Goal: Communication & Community: Share content

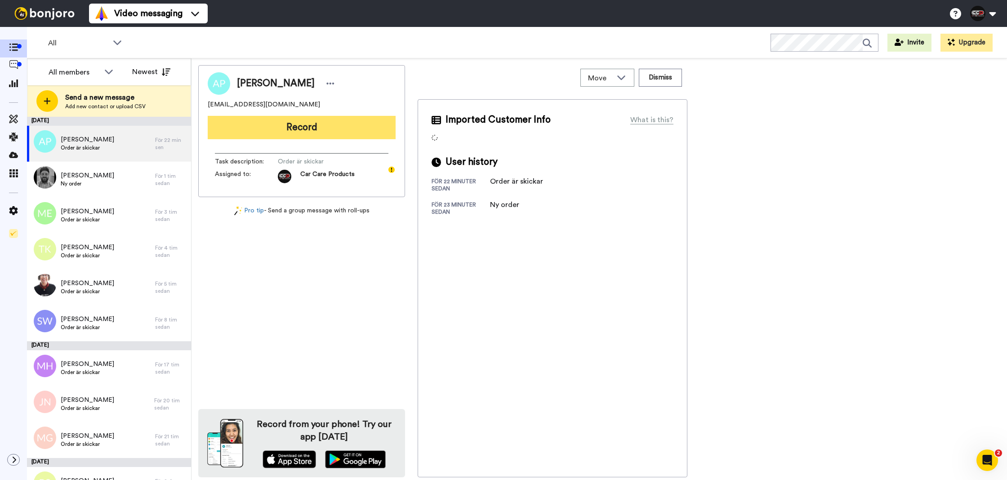
click at [276, 129] on button "Record" at bounding box center [302, 127] width 188 height 23
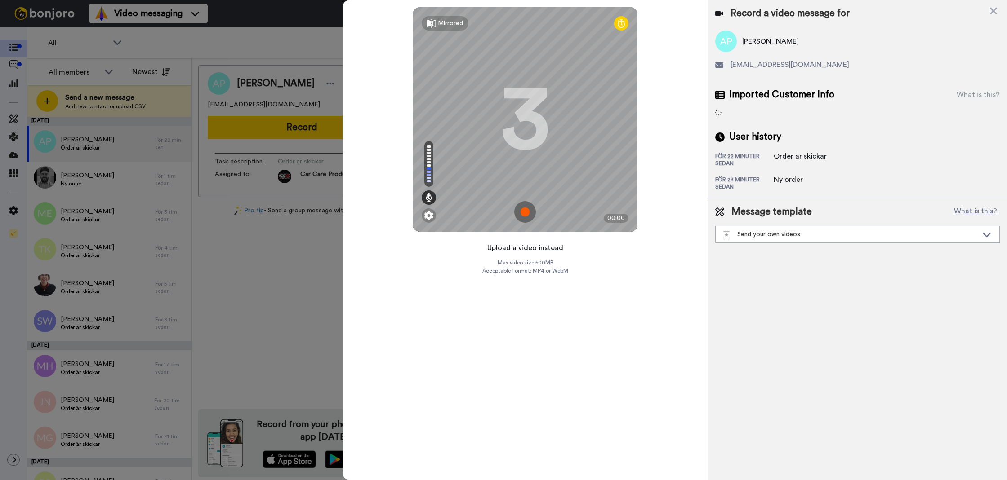
click at [513, 251] on button "Upload a video instead" at bounding box center [524, 248] width 81 height 12
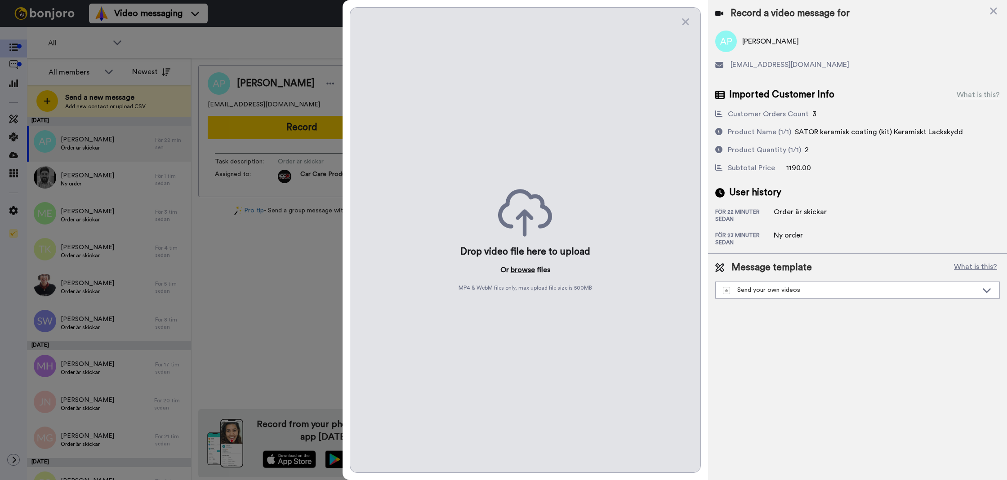
drag, startPoint x: 506, startPoint y: 277, endPoint x: 516, endPoint y: 272, distance: 11.5
click at [506, 277] on div "Drop video file here to upload Or browse files MP4 & WebM files only, max uploa…" at bounding box center [525, 240] width 351 height 466
click at [516, 272] on button "browse" at bounding box center [523, 270] width 24 height 11
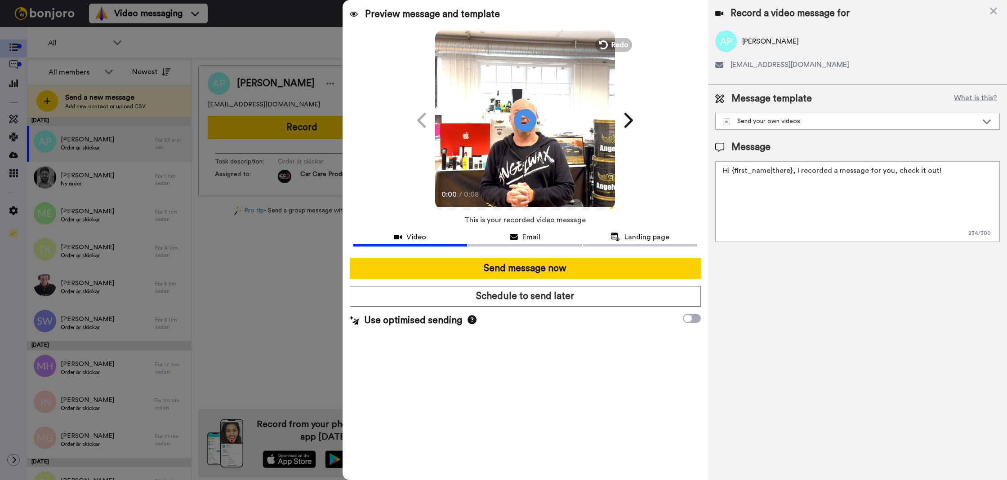
click at [777, 217] on textarea "Hi {first_name|there}, I recorded a message for you, check it out!" at bounding box center [857, 201] width 284 height 81
paste textarea "kundbesök där vi precis applicerat nya LOTUS marknadens hårdaste coating som nu…"
type textarea "kundbesök där vi precis applicerat nya LOTUS marknadens hårdaste coating som nu…"
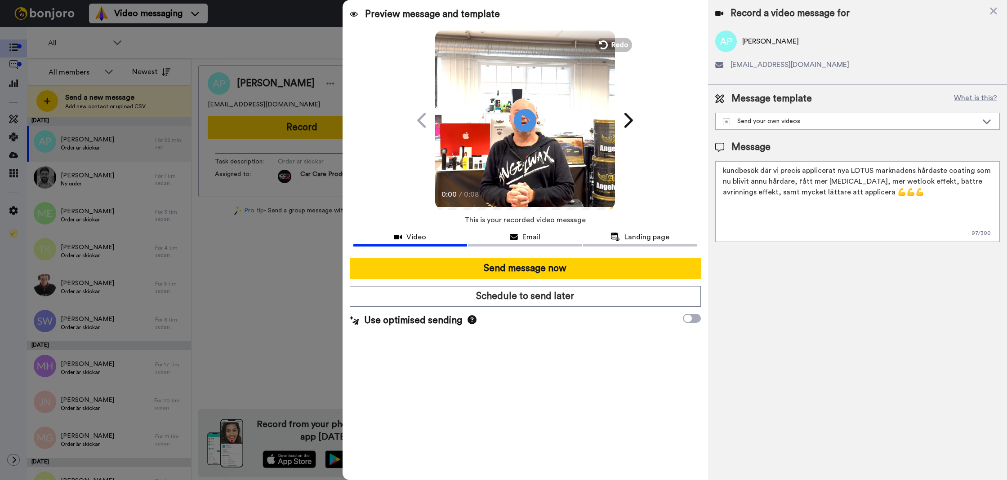
click at [795, 214] on textarea "kundbesök där vi precis applicerat nya LOTUS marknadens hårdaste coating som nu…" at bounding box center [857, 201] width 284 height 81
click at [799, 210] on textarea "Tack för att du handlar hos oss! Välkommen åter." at bounding box center [857, 201] width 284 height 81
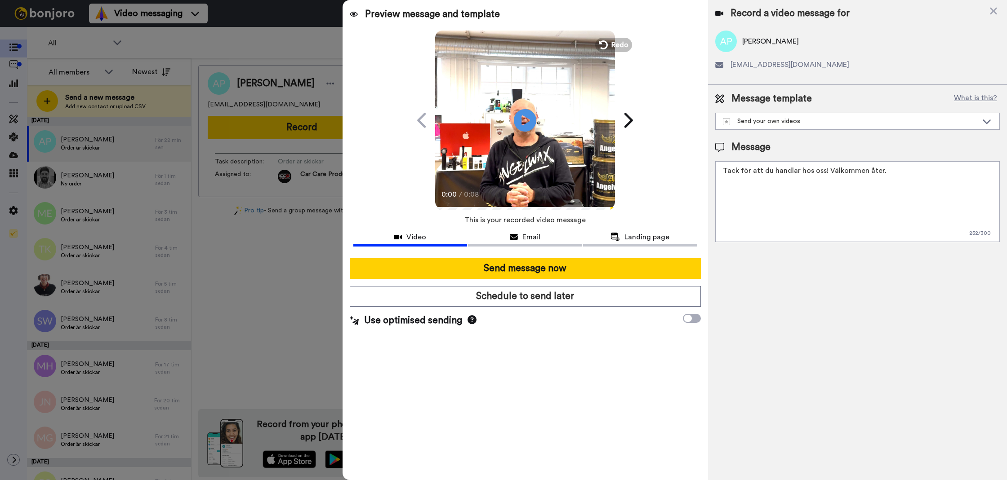
click at [799, 210] on textarea "Tack för att du handlar hos oss! Välkommen åter." at bounding box center [857, 201] width 284 height 81
type textarea "Tack för att du handlar hos oss! Välkommen åter."
click at [798, 284] on div "Record a video message for Anders Persson anders_persson194@hotmail.com Message…" at bounding box center [857, 240] width 299 height 480
click at [791, 224] on textarea "Tack för att du handlar hos oss! Välkommen åter." at bounding box center [857, 201] width 284 height 81
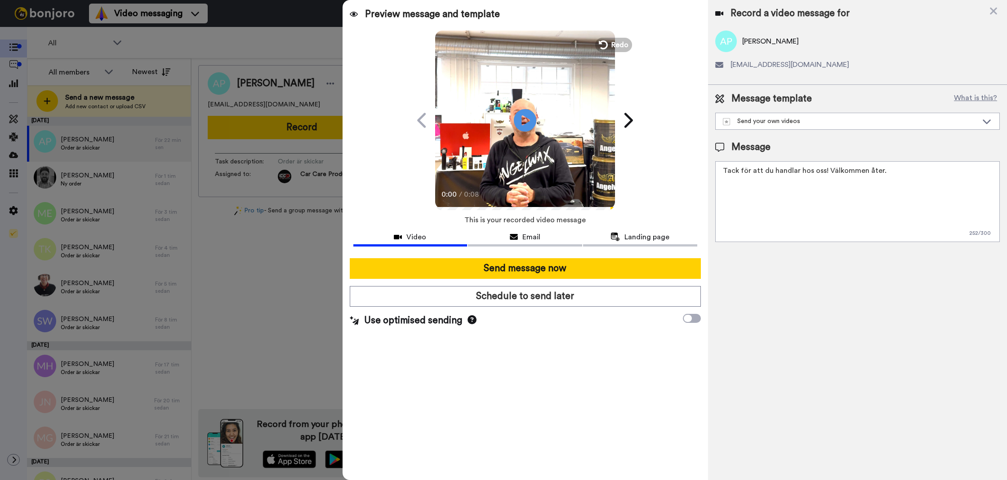
click at [765, 225] on textarea "Tack för att du handlar hos oss! Välkommen åter." at bounding box center [857, 201] width 284 height 81
drag, startPoint x: 730, startPoint y: 250, endPoint x: 716, endPoint y: 257, distance: 15.1
click at [730, 250] on div "Record a video message for Anders Persson anders_persson194@hotmail.com Message…" at bounding box center [857, 240] width 299 height 480
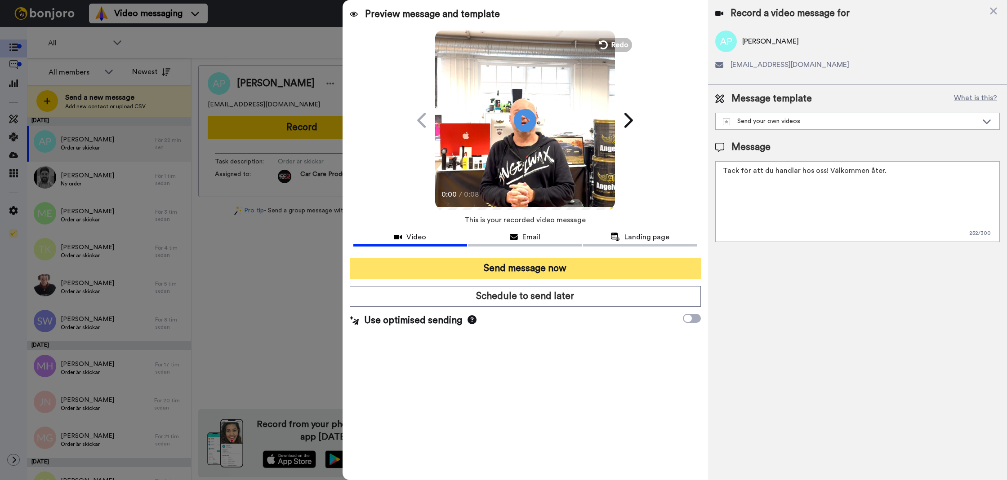
click at [657, 261] on button "Send message now" at bounding box center [525, 268] width 351 height 21
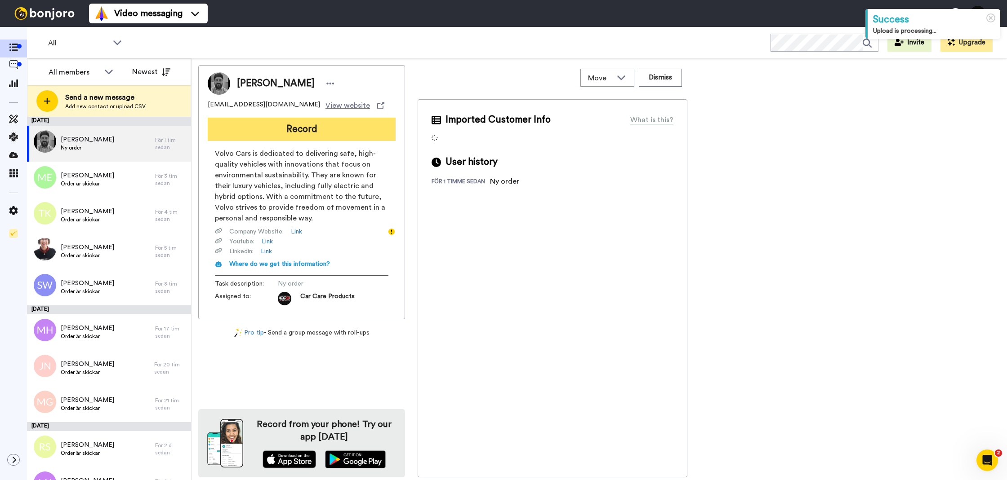
click at [319, 122] on button "Record" at bounding box center [302, 129] width 188 height 23
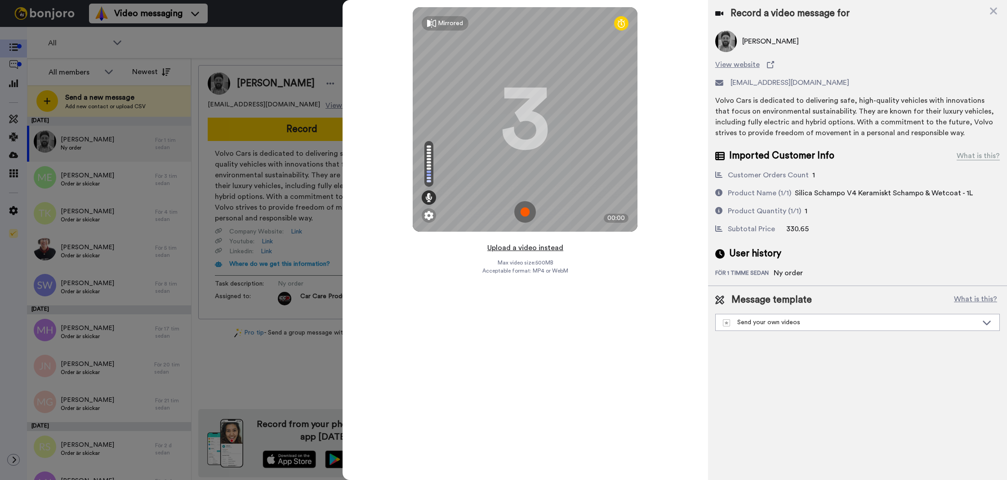
click at [534, 251] on button "Upload a video instead" at bounding box center [524, 248] width 81 height 12
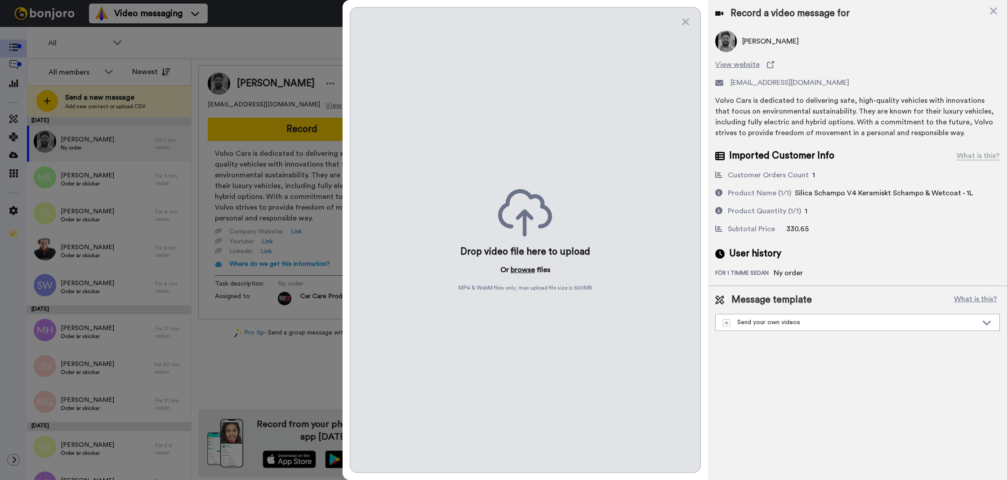
click at [527, 268] on button "browse" at bounding box center [523, 270] width 24 height 11
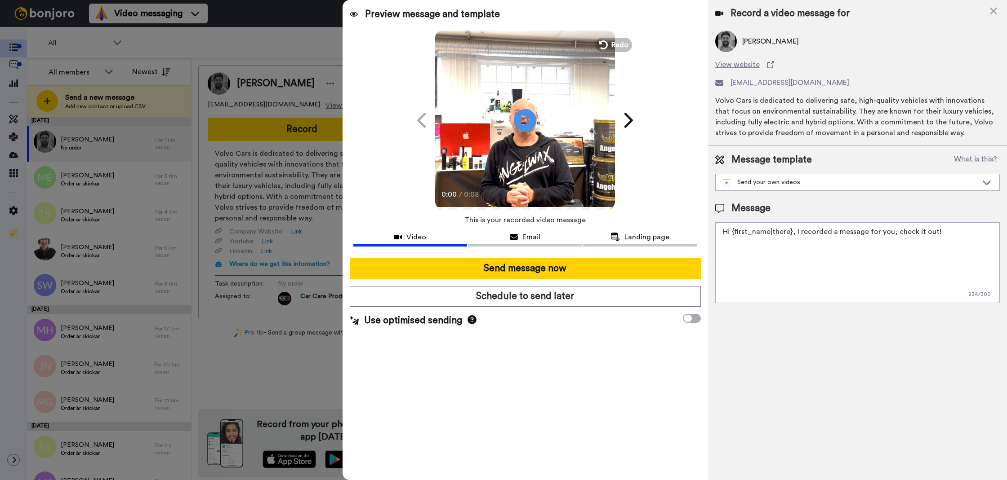
click at [873, 249] on textarea "Hi {first_name|there}, I recorded a message for you, check it out!" at bounding box center [857, 262] width 284 height 81
paste textarea "Tack för att du handlar hos oss! Välkommen åter."
click at [868, 246] on textarea "Tack för att du handlar hos oss! Välkommen åter. Tycker du att Silica Schampo V…" at bounding box center [857, 262] width 284 height 81
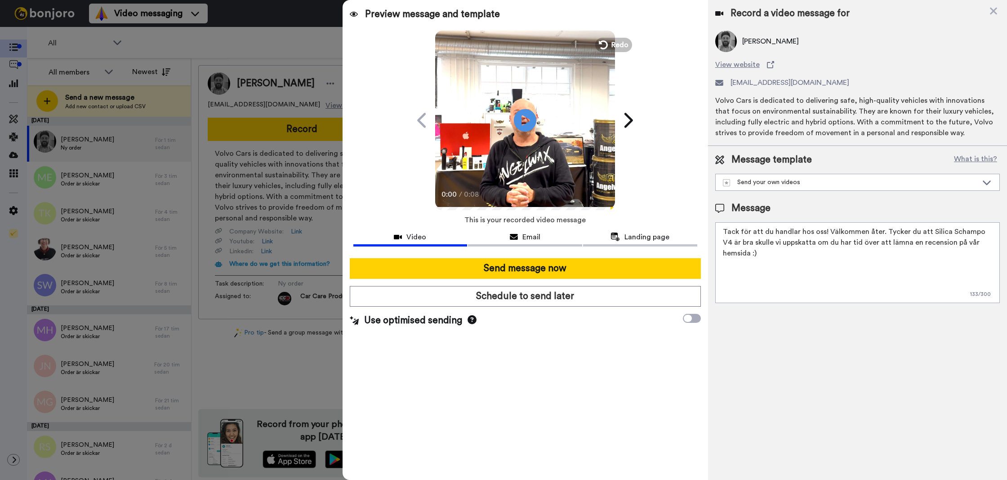
click at [868, 246] on textarea "Tack för att du handlar hos oss! Välkommen åter. Tycker du att Silica Schampo V…" at bounding box center [857, 262] width 284 height 81
click at [864, 261] on textarea "Tack för att du handlar hos oss! Välkommen åter. Tycker du att Silica Schampo V…" at bounding box center [857, 262] width 284 height 81
type textarea "Tack för att du handlar hos oss! Välkommen åter. Tycker du att Silica Schampo V…"
click at [646, 258] on div at bounding box center [525, 254] width 344 height 7
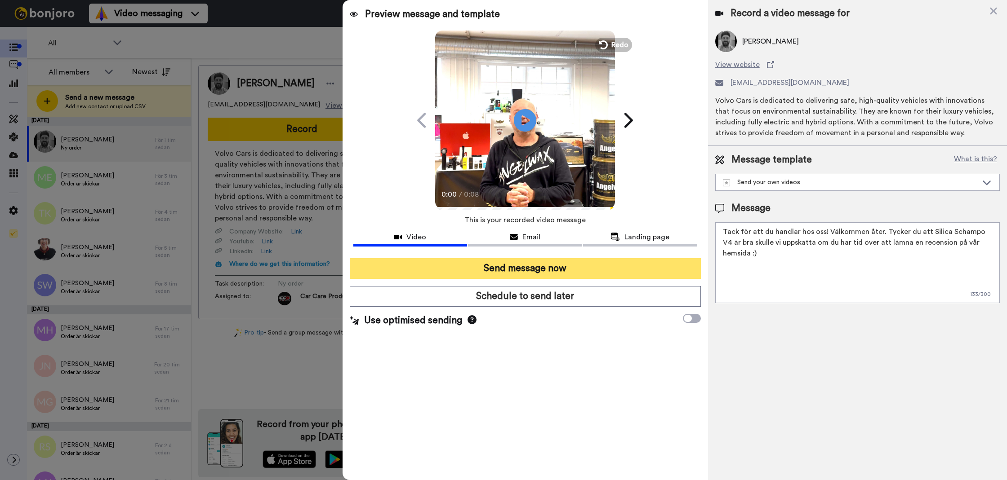
click at [578, 269] on button "Send message now" at bounding box center [525, 268] width 351 height 21
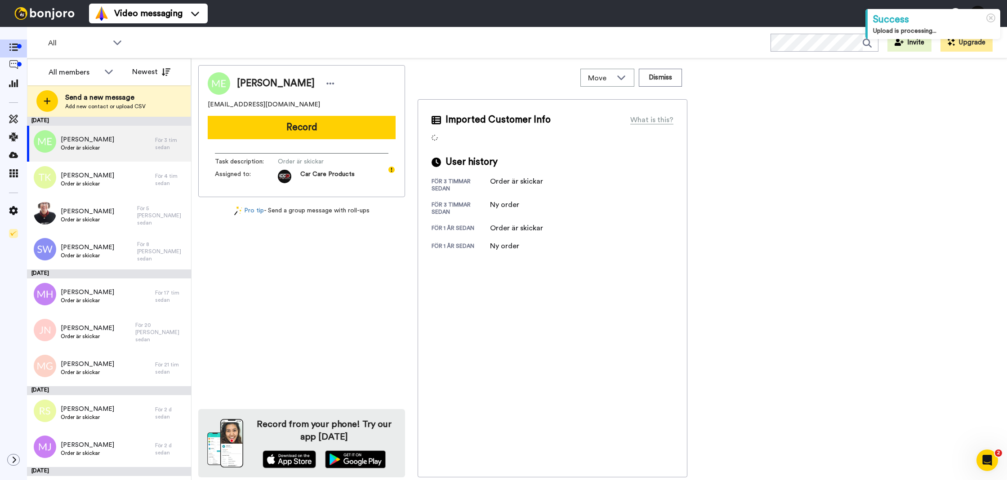
click at [293, 111] on div "Markus Eriksson mricebear@live.se Record Task description : Order är skickar As…" at bounding box center [301, 131] width 207 height 132
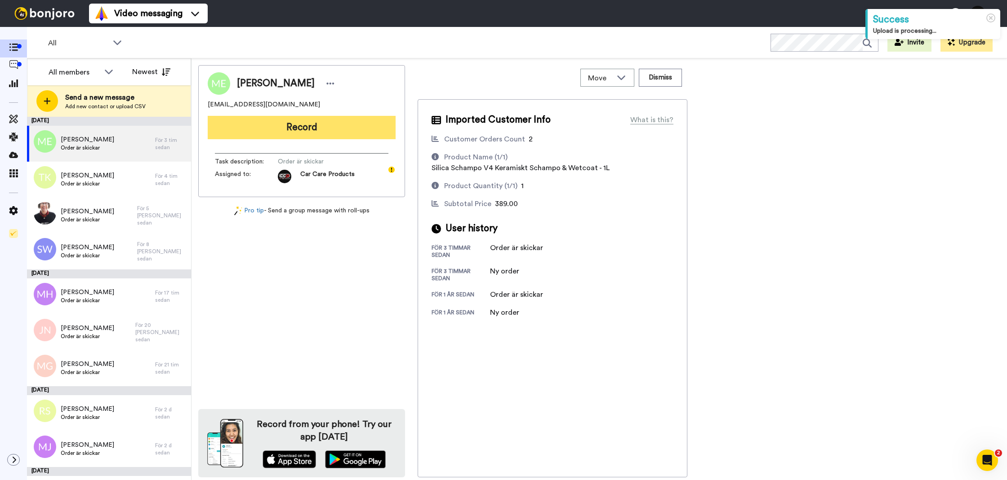
click at [287, 127] on button "Record" at bounding box center [302, 127] width 188 height 23
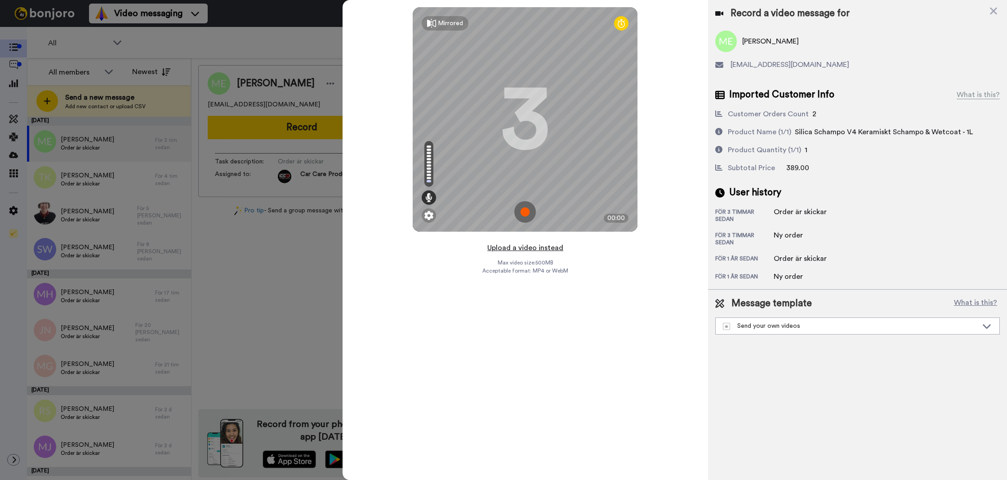
click at [527, 248] on button "Upload a video instead" at bounding box center [524, 248] width 81 height 12
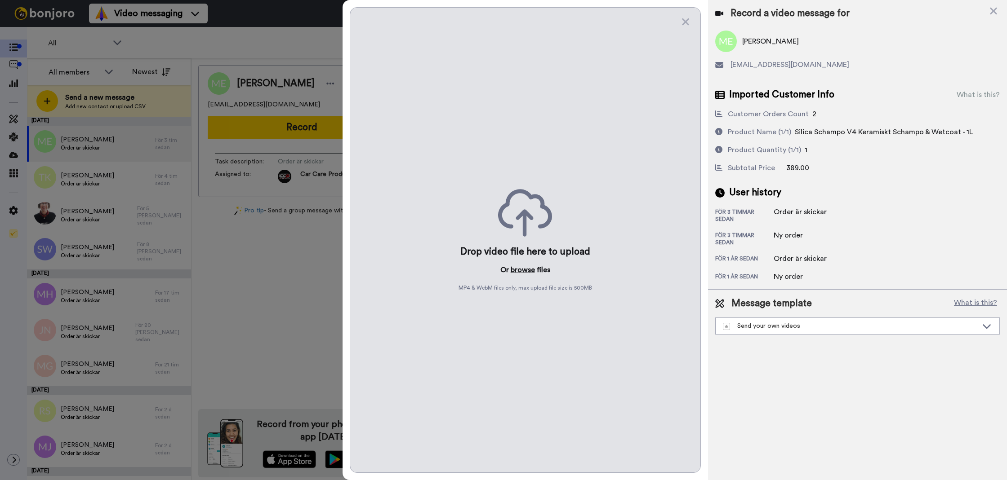
click at [521, 270] on button "browse" at bounding box center [523, 270] width 24 height 11
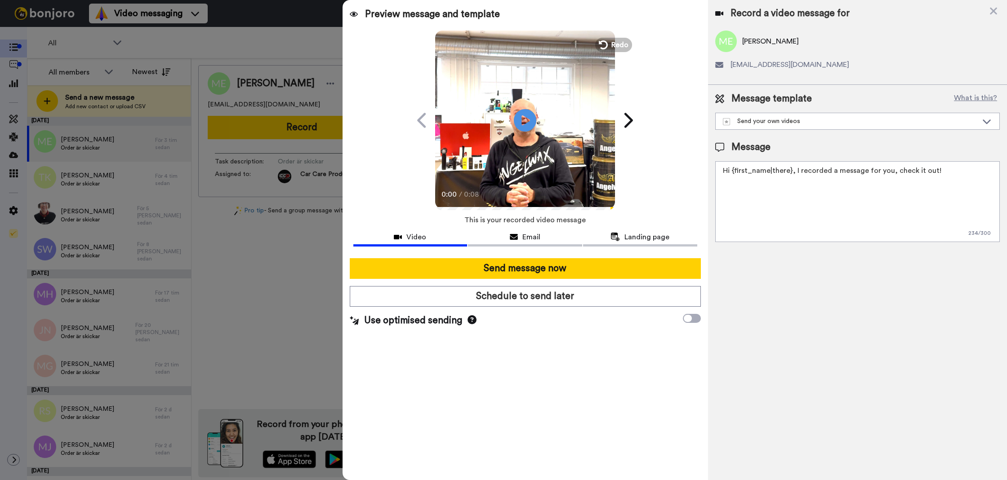
click at [814, 231] on textarea "Hi {first_name|there}, I recorded a message for you, check it out!" at bounding box center [857, 201] width 284 height 81
paste textarea "Tack för att du handlar hos oss! Välkommen åter. Tycker du att Silica Schampo V…"
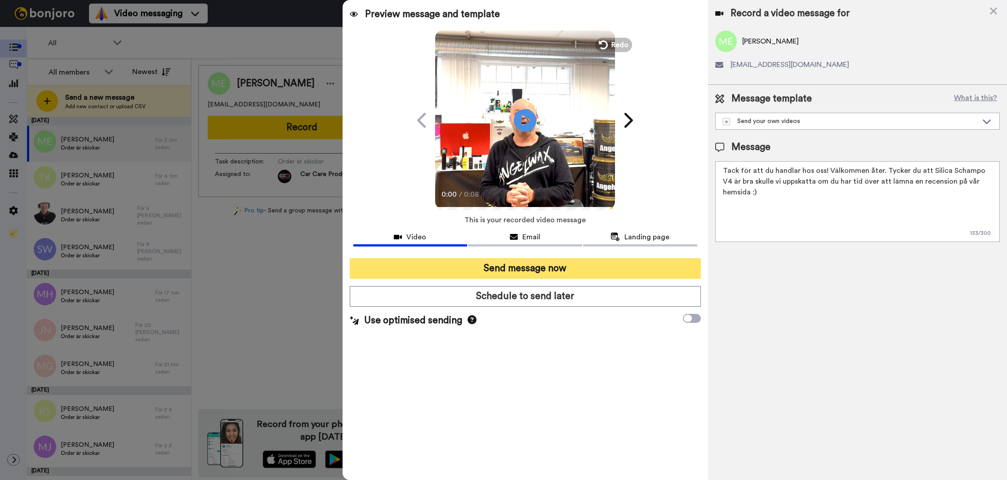
type textarea "Tack för att du handlar hos oss! Välkommen åter. Tycker du att Silica Schampo V…"
click at [662, 262] on button "Send message now" at bounding box center [525, 268] width 351 height 21
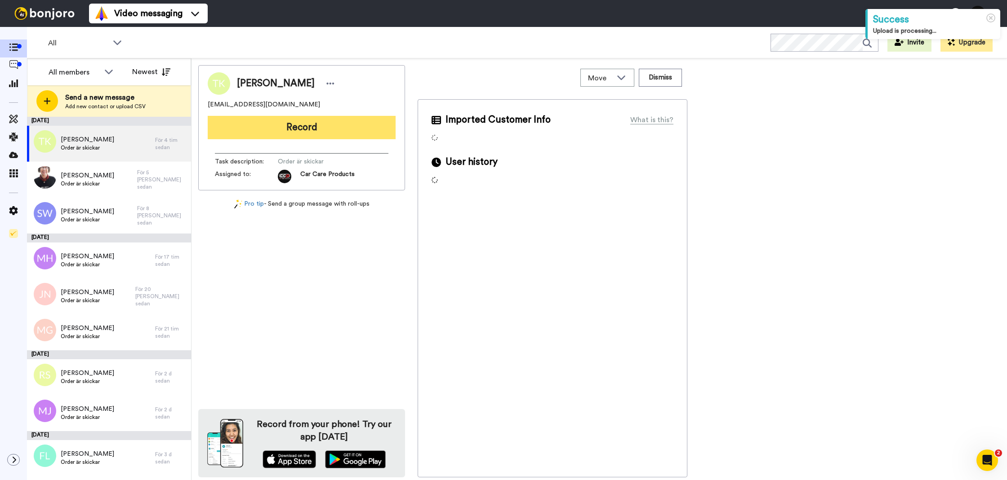
click at [320, 133] on button "Record" at bounding box center [302, 127] width 188 height 23
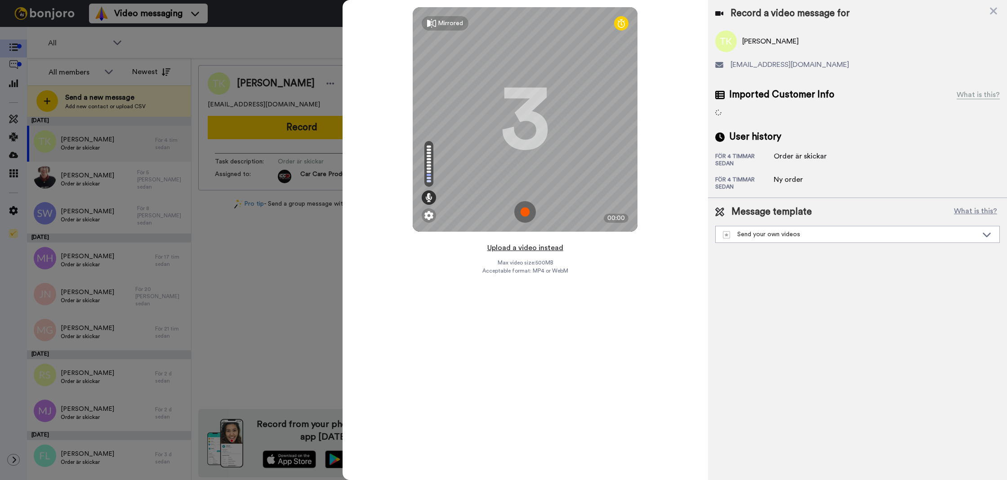
click at [497, 251] on button "Upload a video instead" at bounding box center [524, 248] width 81 height 12
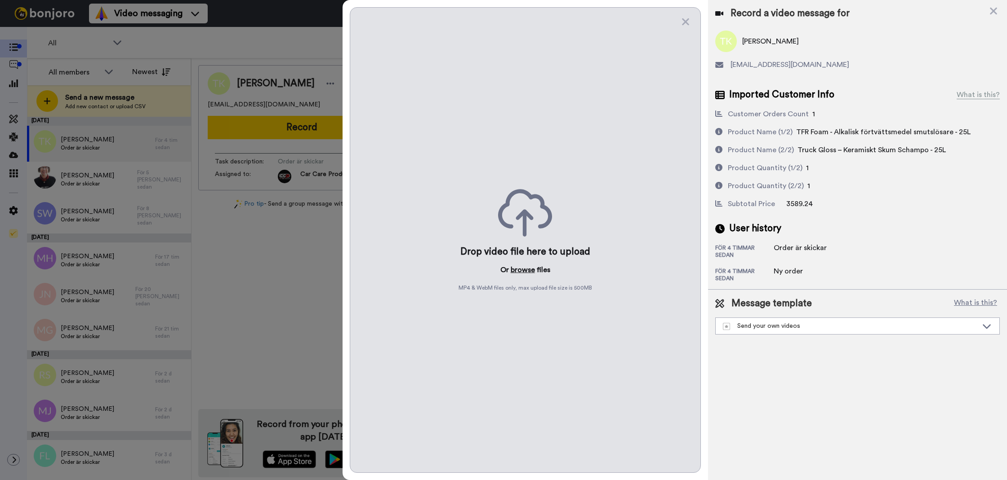
click at [518, 267] on button "browse" at bounding box center [523, 270] width 24 height 11
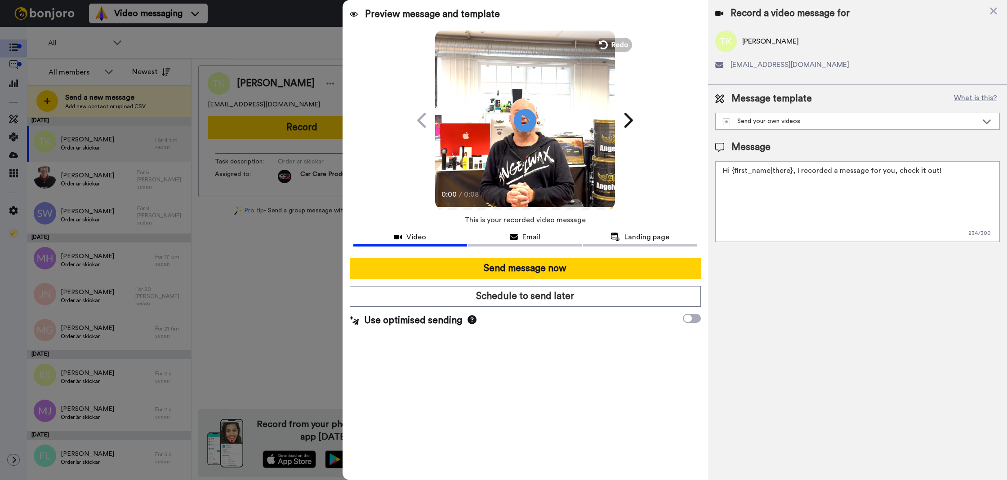
click at [818, 226] on textarea "Hi {first_name|there}, I recorded a message for you, check it out!" at bounding box center [857, 201] width 284 height 81
paste textarea "Tack för att du handlar hos oss! Välkommen åter. Tycker du att Silica Schampo V…"
drag, startPoint x: 812, startPoint y: 228, endPoint x: 870, endPoint y: 169, distance: 82.6
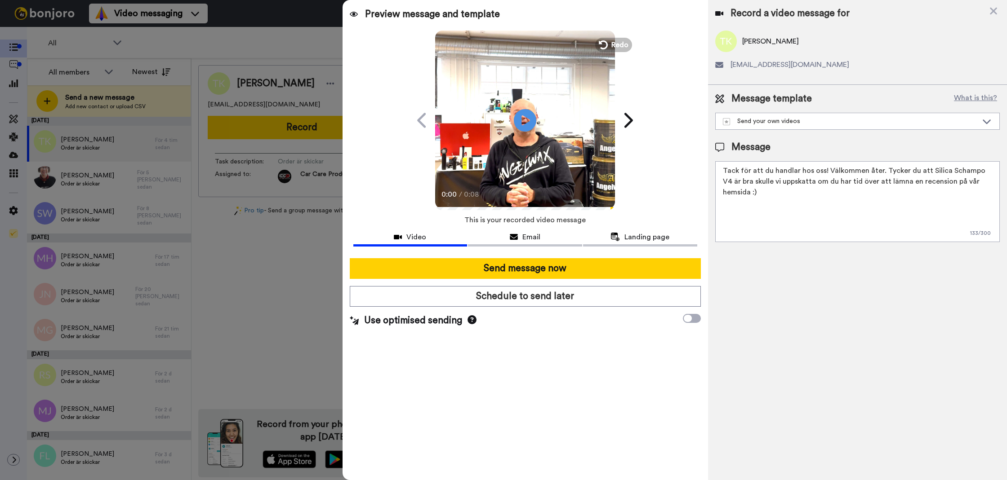
click at [862, 174] on textarea "Tack för att du handlar hos oss! Välkommen åter. Tycker du att Silica Schampo V…" at bounding box center [857, 201] width 284 height 81
click at [871, 168] on textarea "Tack för att du handlar hos oss! Välkommen åter. Tycker du att Silica Schampo V…" at bounding box center [857, 201] width 284 height 81
drag, startPoint x: 874, startPoint y: 209, endPoint x: 882, endPoint y: 171, distance: 39.0
click at [882, 171] on textarea "Tack för att du handlar hos oss! Välkommen åter. Tycker du att Silica Schampo V…" at bounding box center [857, 201] width 284 height 81
type textarea "Tack för att du handlar hos oss! Välkommen åter."
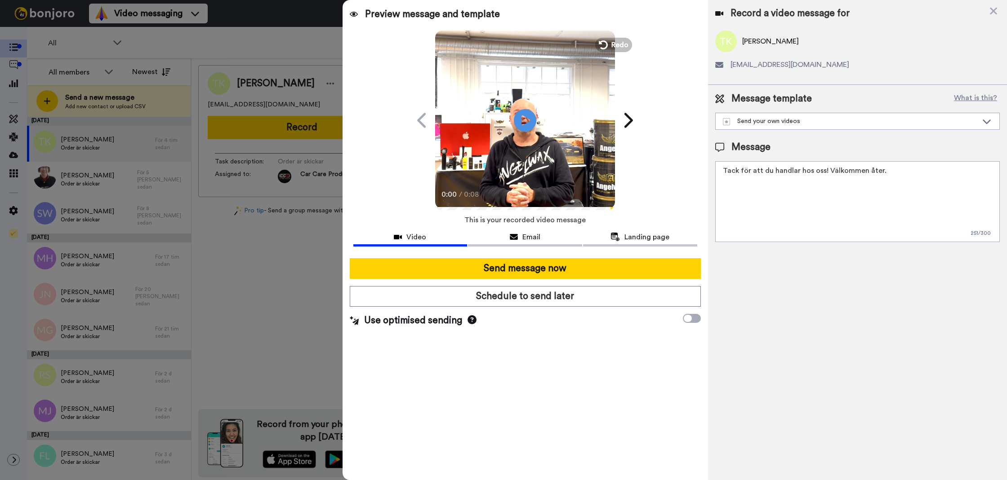
click at [907, 297] on div "Record a video message for Torbjörn Källman munkforsakeriab@hotmail.com Message…" at bounding box center [857, 240] width 299 height 480
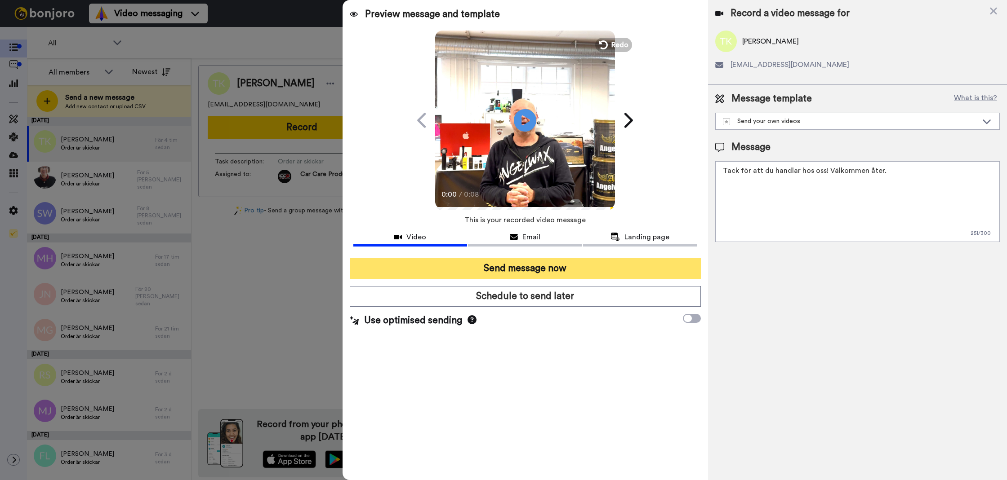
click at [613, 268] on button "Send message now" at bounding box center [525, 268] width 351 height 21
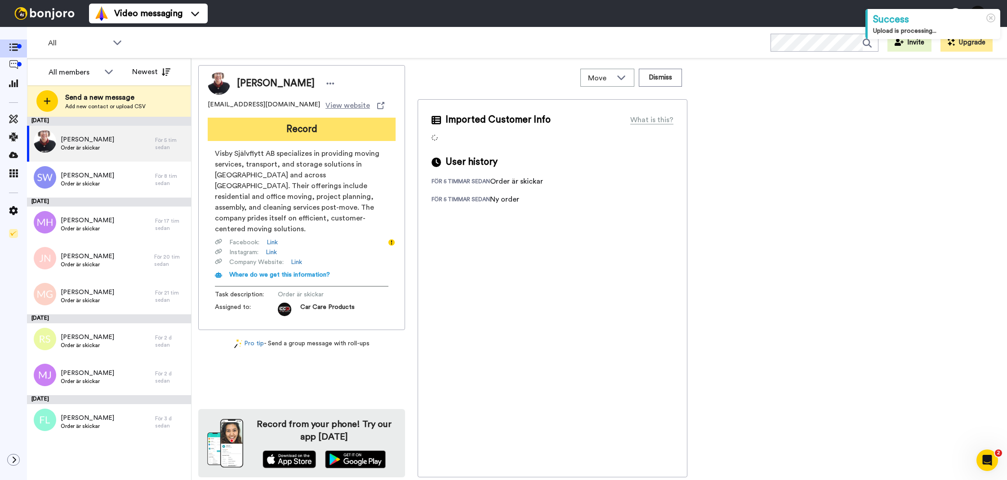
click at [349, 138] on button "Record" at bounding box center [302, 129] width 188 height 23
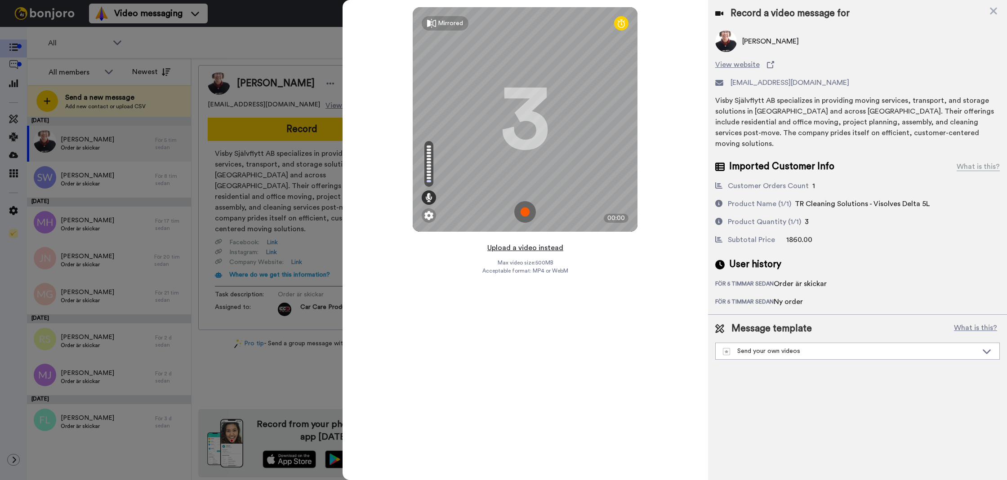
click at [527, 250] on button "Upload a video instead" at bounding box center [524, 248] width 81 height 12
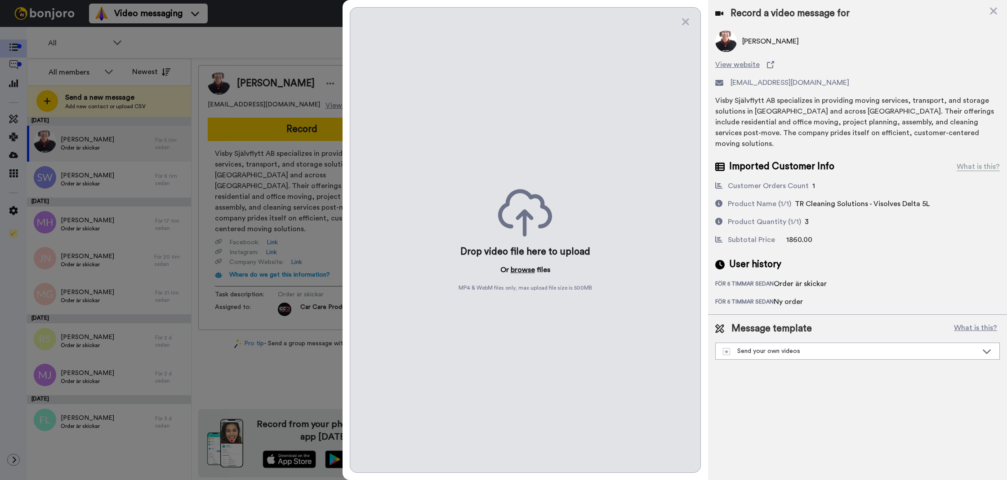
click at [531, 268] on button "browse" at bounding box center [523, 270] width 24 height 11
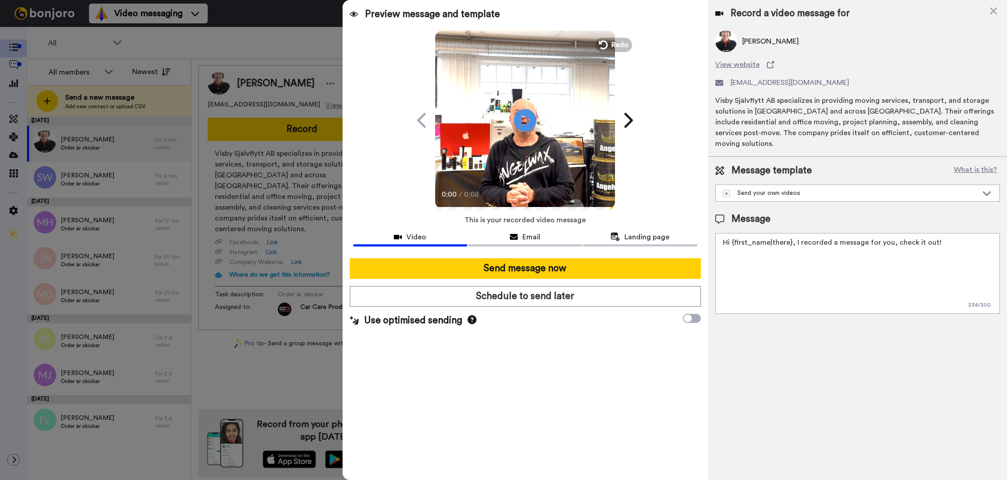
click at [824, 236] on textarea "Hi {first_name|there}, I recorded a message for you, check it out!" at bounding box center [857, 273] width 284 height 81
drag, startPoint x: 824, startPoint y: 236, endPoint x: 811, endPoint y: 238, distance: 12.8
click at [824, 236] on textarea "Hi {first_name|there}, I recorded a message for you, check it out!" at bounding box center [857, 273] width 284 height 81
paste textarea "Tack för att du handlar hos oss! Välkommen åter. Tycker du att Silica Schampo V…"
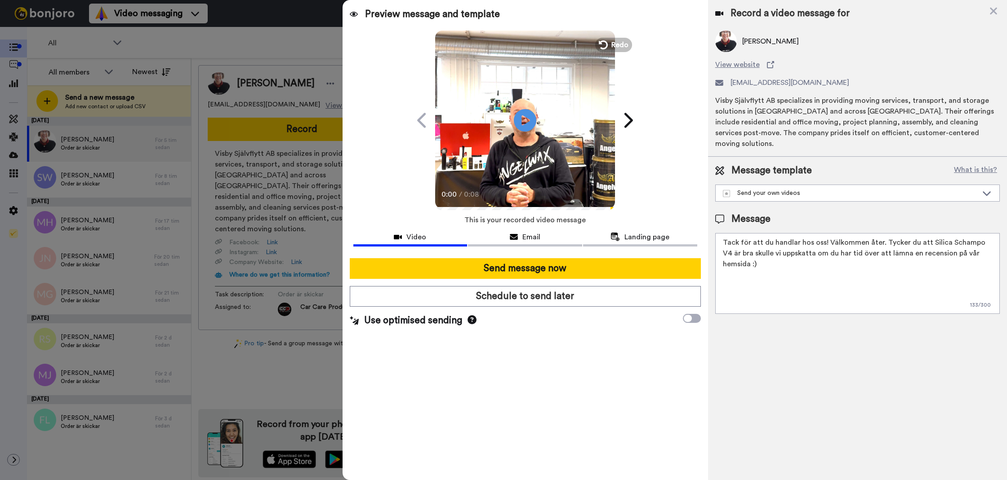
drag, startPoint x: 816, startPoint y: 262, endPoint x: 886, endPoint y: 249, distance: 71.3
click at [882, 235] on textarea "Tack för att du handlar hos oss! Välkommen åter. Tycker du att Silica Schampo V…" at bounding box center [857, 273] width 284 height 81
type textarea "Tack för att du handlar hos oss! Välkommen åter."
drag, startPoint x: 749, startPoint y: 336, endPoint x: 664, endPoint y: 285, distance: 99.2
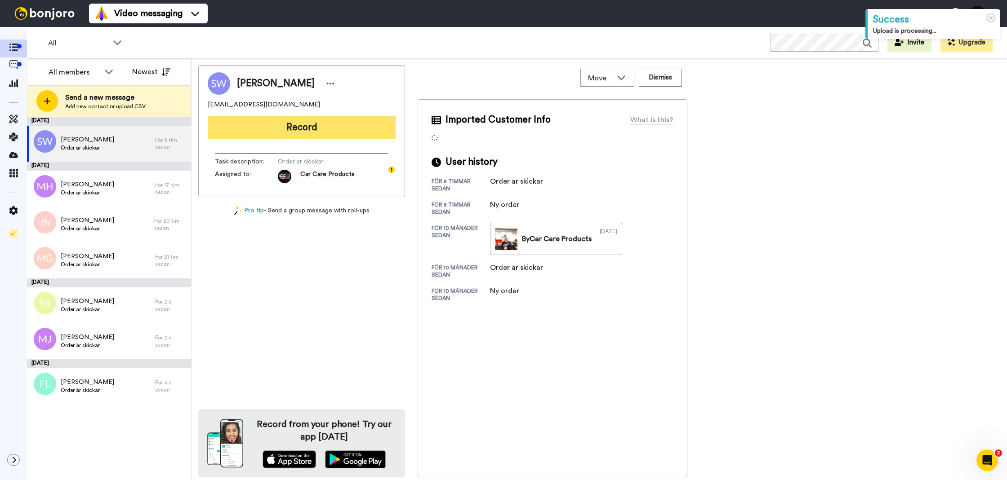
click at [314, 129] on button "Record" at bounding box center [302, 127] width 188 height 23
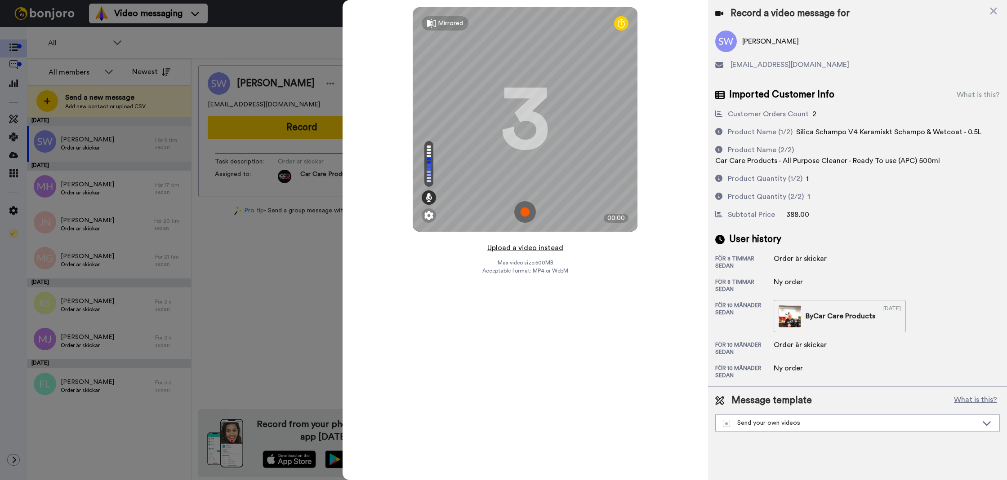
click at [550, 251] on button "Upload a video instead" at bounding box center [524, 248] width 81 height 12
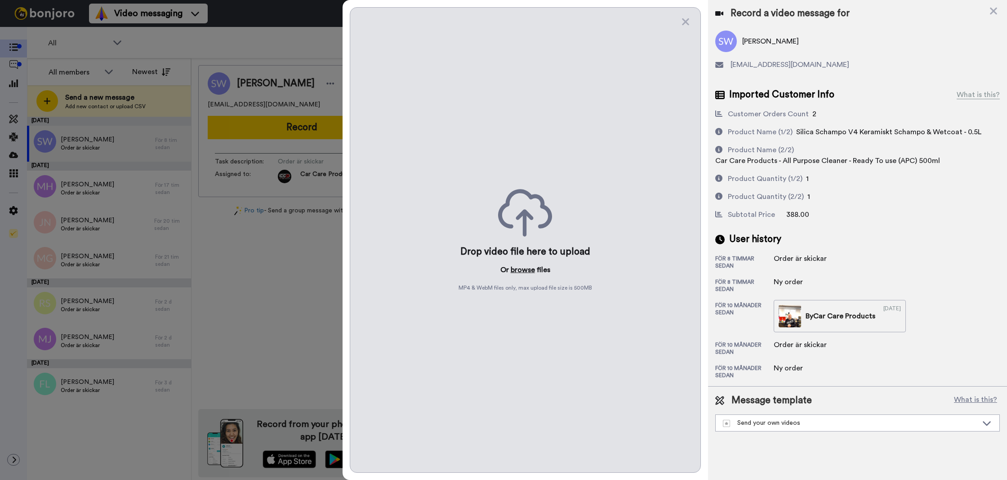
click at [524, 270] on button "browse" at bounding box center [523, 270] width 24 height 11
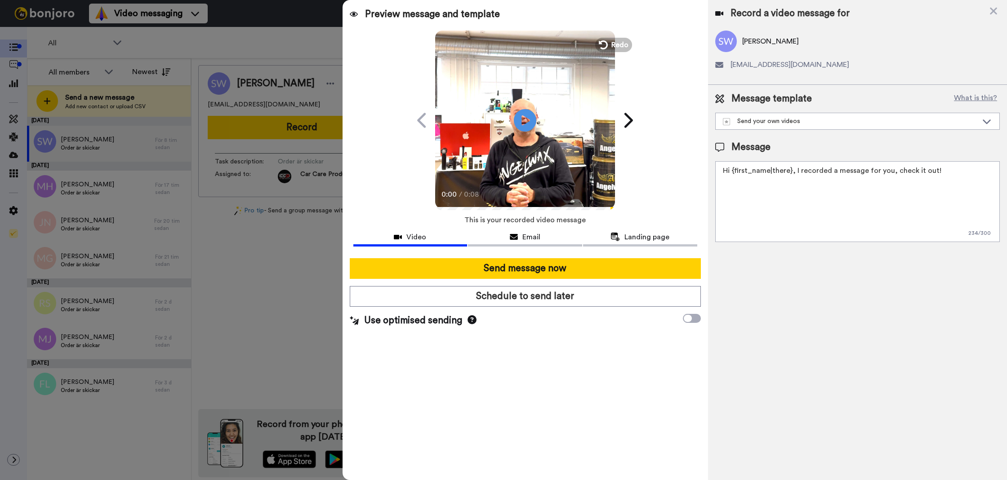
click at [770, 199] on textarea "Hi {first_name|there}, I recorded a message for you, check it out!" at bounding box center [857, 201] width 284 height 81
paste textarea "Tack för att du handlar hos oss! Välkommen åter. Tycker du att Silica Schampo V…"
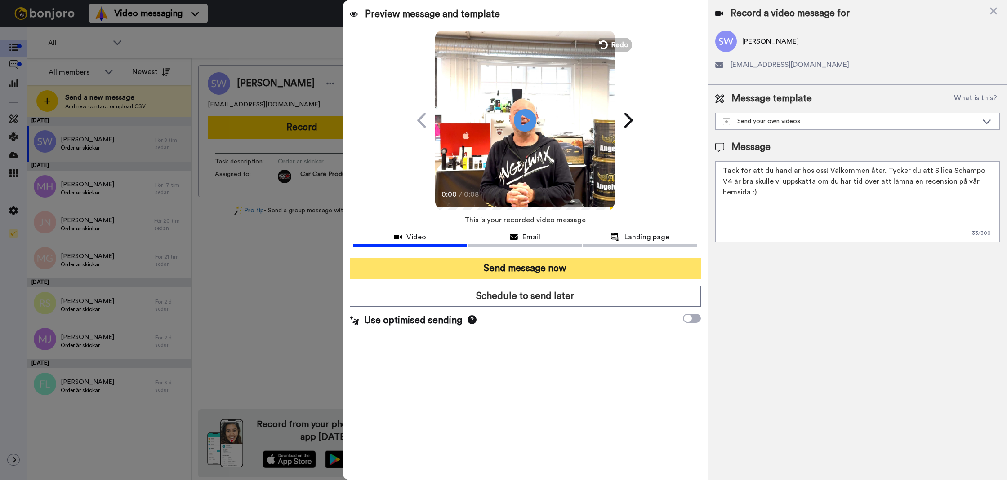
type textarea "Tack för att du handlar hos oss! Välkommen åter. Tycker du att Silica Schampo V…"
click at [646, 262] on button "Send message now" at bounding box center [525, 268] width 351 height 21
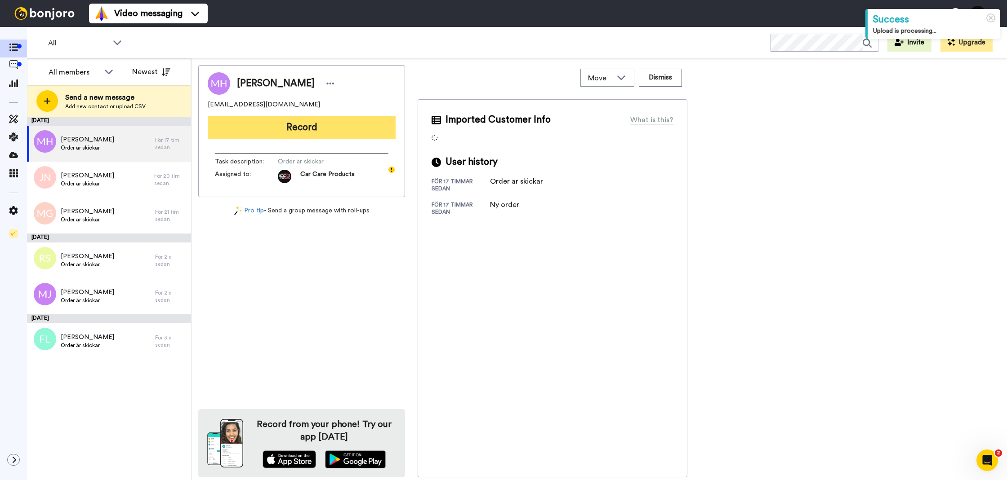
click at [364, 122] on button "Record" at bounding box center [302, 127] width 188 height 23
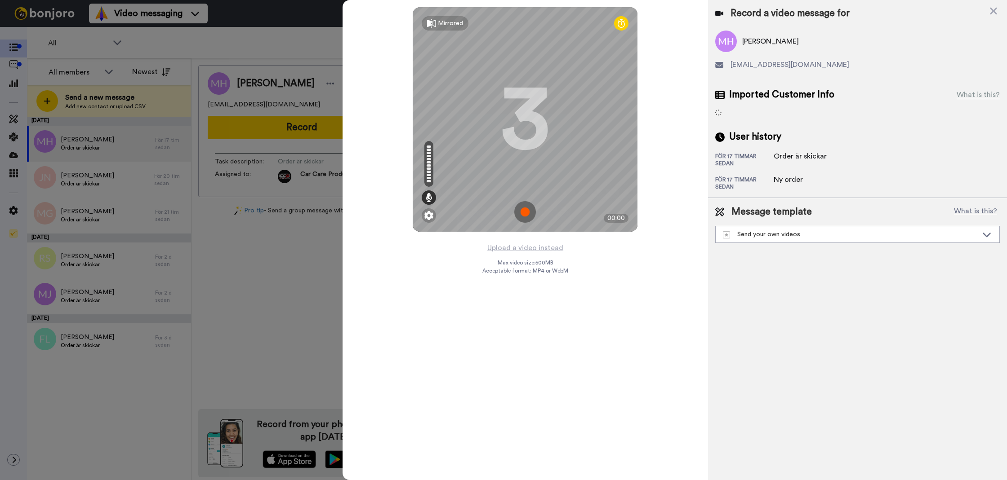
click at [542, 260] on span "Max video size: 500 MB" at bounding box center [525, 262] width 56 height 7
click at [545, 255] on div "Upload a video instead Max video size: 500 MB Acceptable format: MP4 or WebM" at bounding box center [525, 356] width 86 height 228
click at [540, 239] on div "Mirrored Redo 3 00:00" at bounding box center [524, 121] width 365 height 242
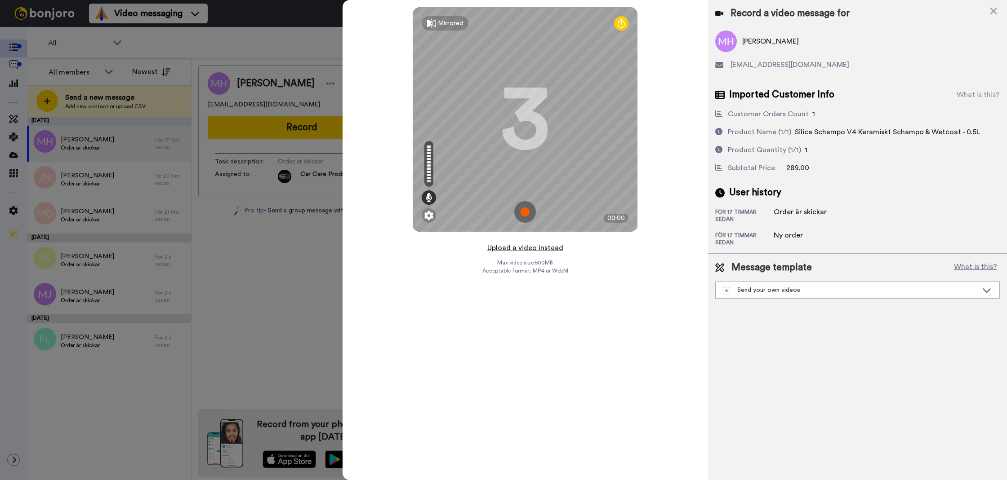
click at [542, 244] on button "Upload a video instead" at bounding box center [524, 248] width 81 height 12
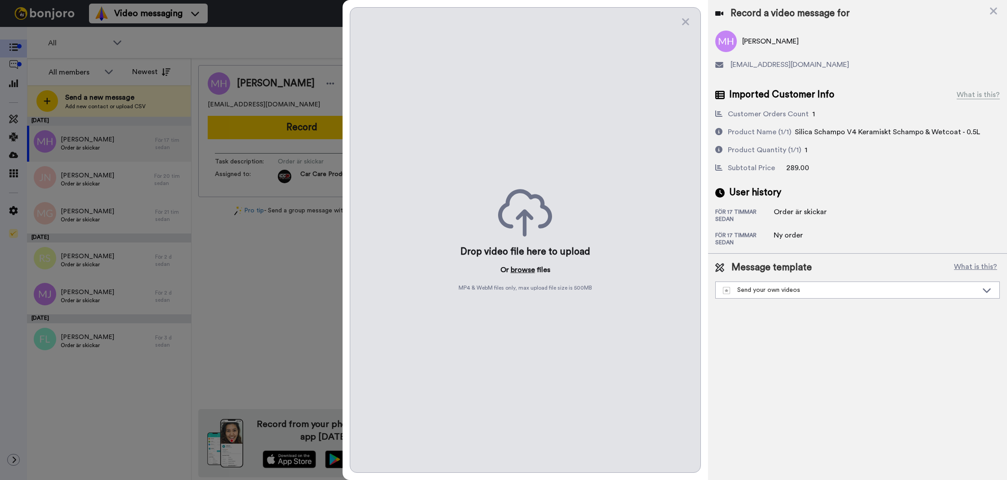
click at [526, 265] on button "browse" at bounding box center [523, 270] width 24 height 11
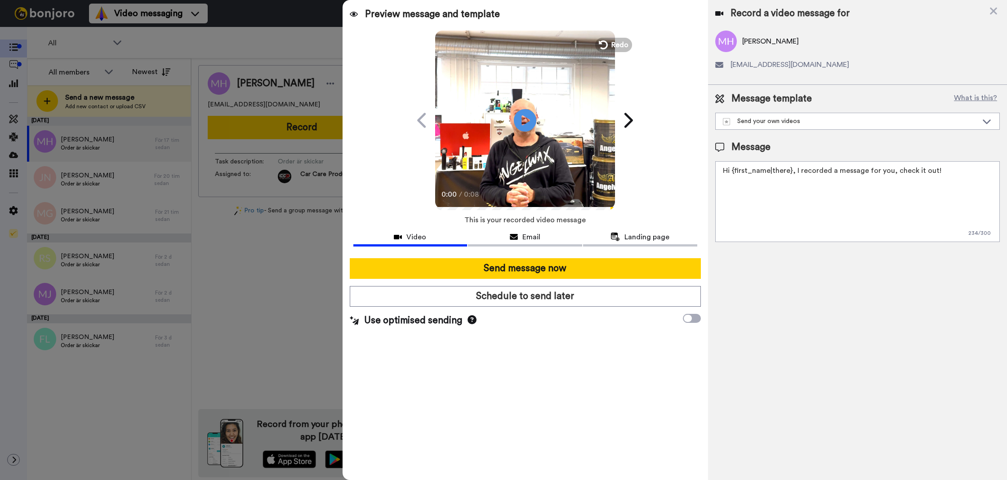
click at [755, 200] on textarea "Hi {first_name|there}, I recorded a message for you, check it out!" at bounding box center [857, 201] width 284 height 81
paste textarea "Tack för att du handlar hos oss! Välkommen åter. Tycker du att Silica Schampo V…"
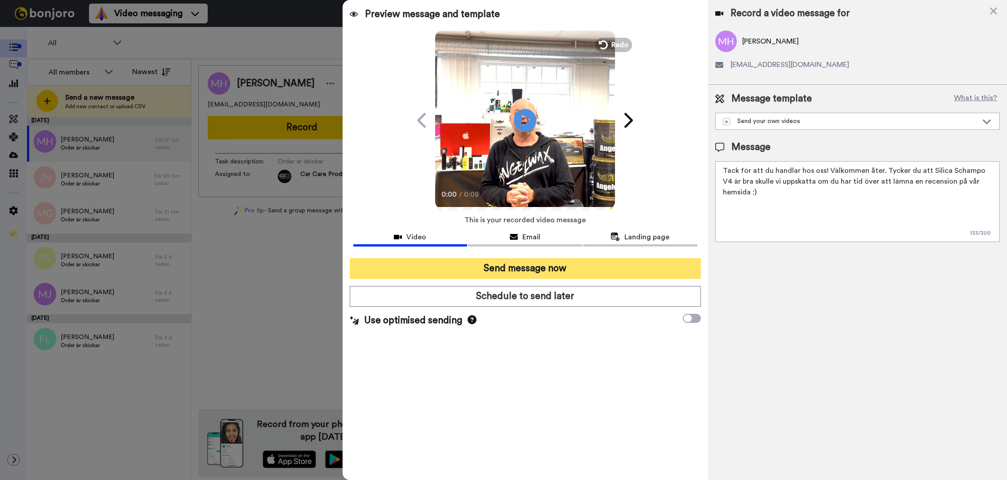
type textarea "Tack för att du handlar hos oss! Välkommen åter. Tycker du att Silica Schampo V…"
click at [640, 265] on button "Send message now" at bounding box center [525, 268] width 351 height 21
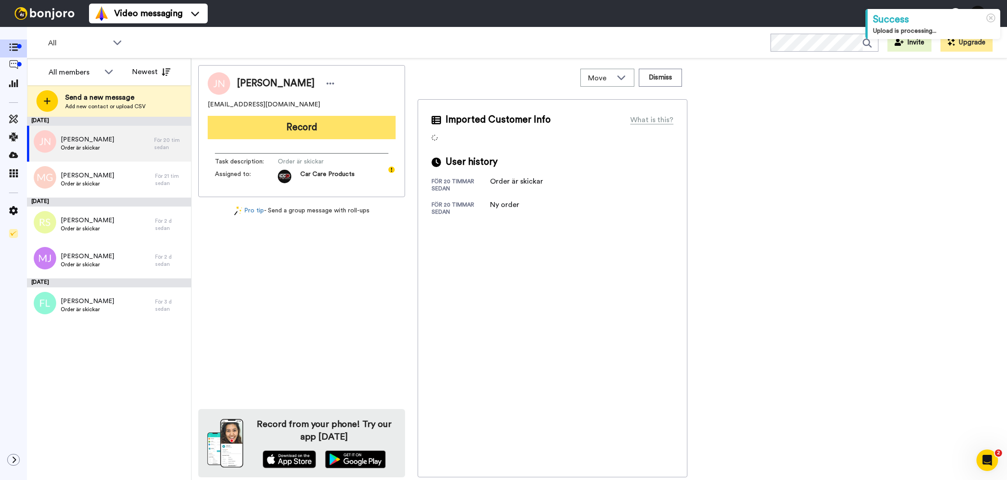
click at [309, 133] on button "Record" at bounding box center [302, 127] width 188 height 23
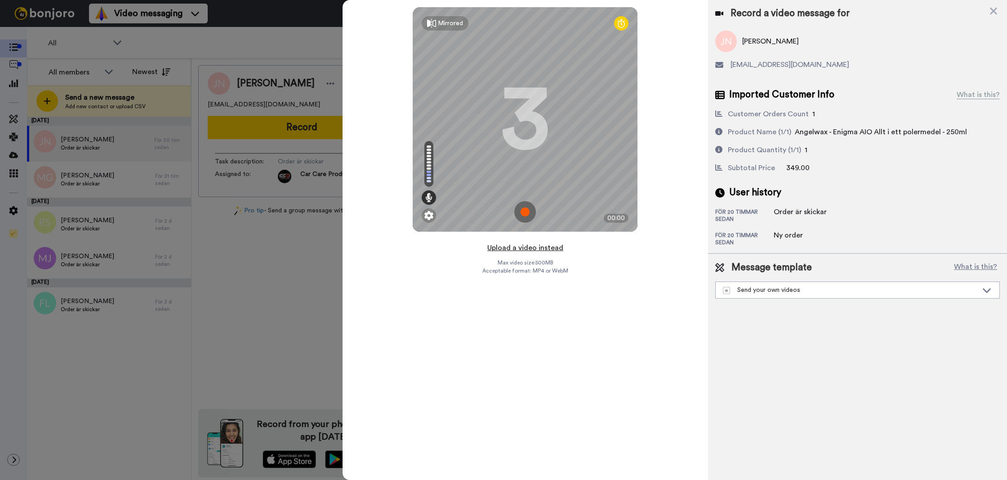
click at [528, 249] on button "Upload a video instead" at bounding box center [524, 248] width 81 height 12
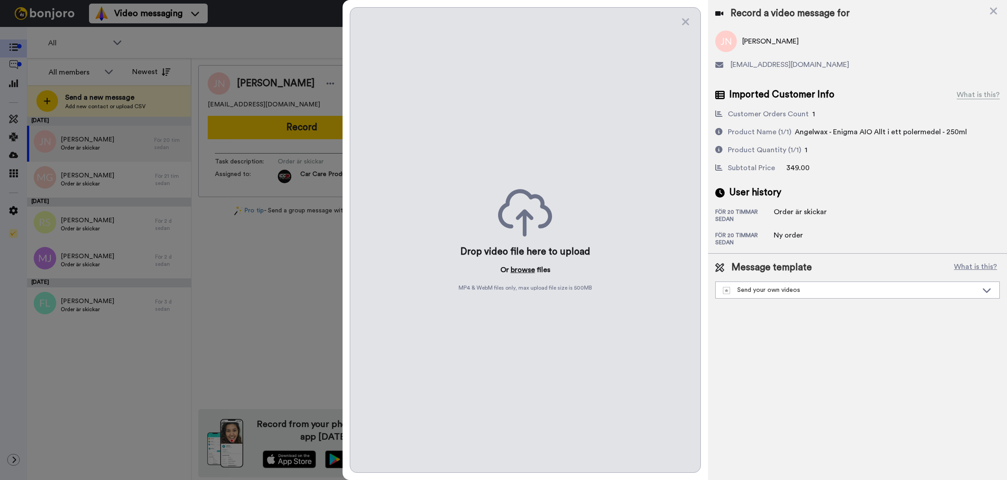
click at [524, 268] on button "browse" at bounding box center [523, 270] width 24 height 11
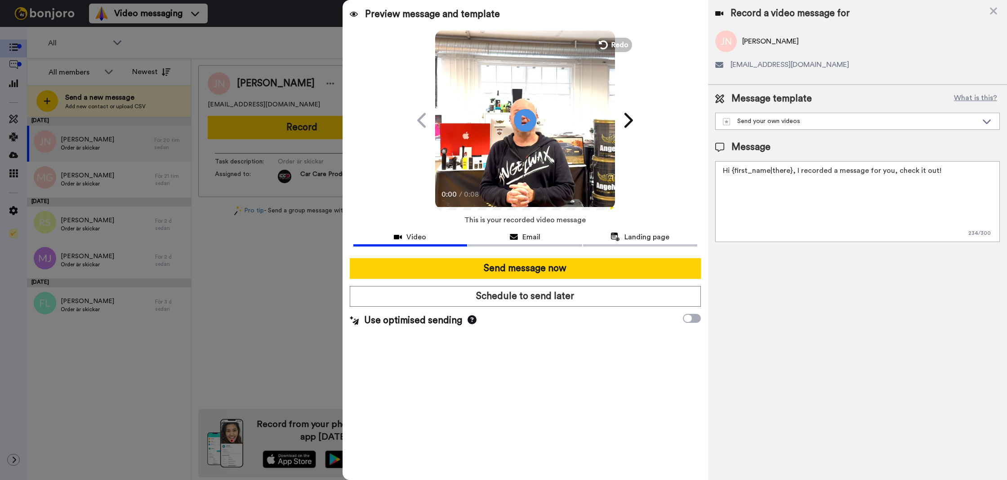
click at [834, 233] on textarea "Hi {first_name|there}, I recorded a message for you, check it out!" at bounding box center [857, 201] width 284 height 81
paste textarea "Tack för att du handlar hos oss! Välkommen åter. Tycker du att Silica Schampo V…"
drag, startPoint x: 837, startPoint y: 226, endPoint x: 882, endPoint y: 173, distance: 68.8
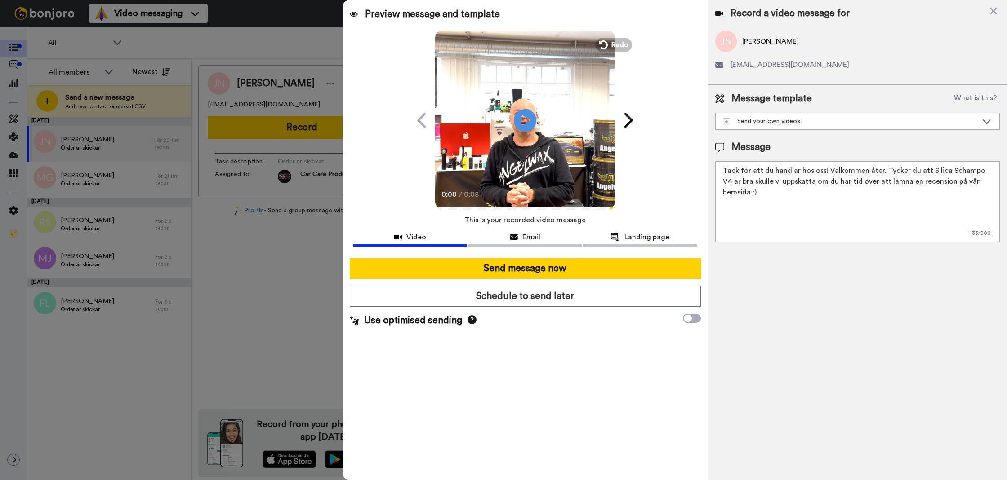
click at [882, 173] on textarea "Tack för att du handlar hos oss! Välkommen åter. Tycker du att Silica Schampo V…" at bounding box center [857, 201] width 284 height 81
type textarea "Tack för att du handlar hos oss! Välkommen åter."
drag, startPoint x: 792, startPoint y: 269, endPoint x: 731, endPoint y: 289, distance: 63.8
click at [791, 269] on div "Record a video message for Jesper Nord jespernord189@hotmail.com Message templa…" at bounding box center [857, 240] width 299 height 480
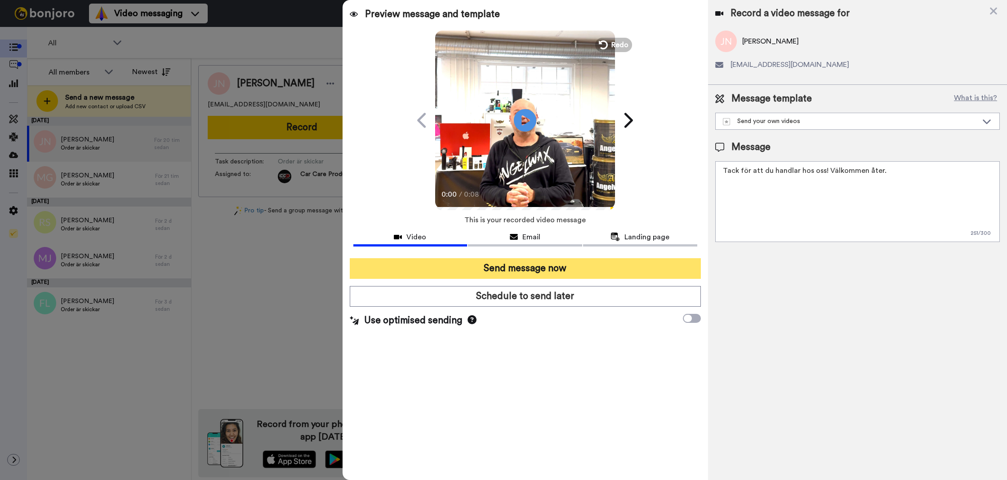
click at [643, 274] on button "Send message now" at bounding box center [525, 268] width 351 height 21
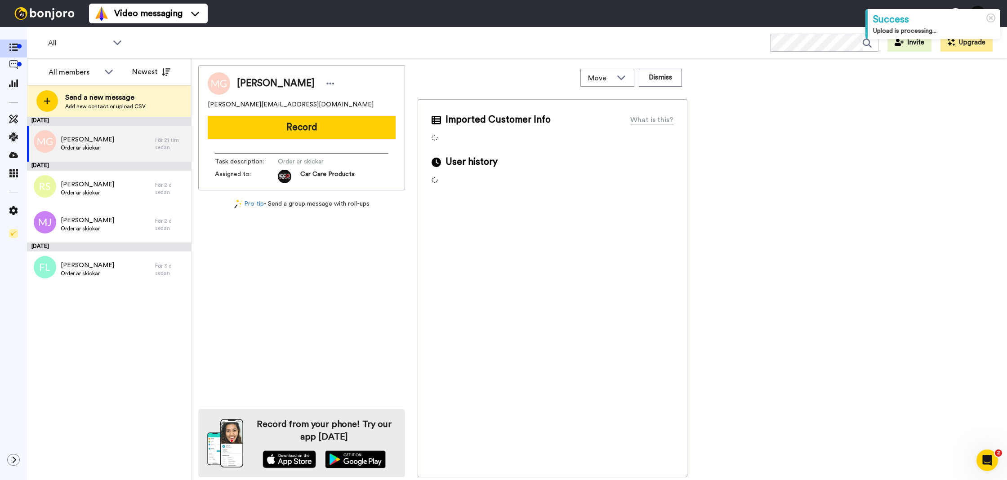
click at [306, 129] on button "Record" at bounding box center [302, 127] width 188 height 23
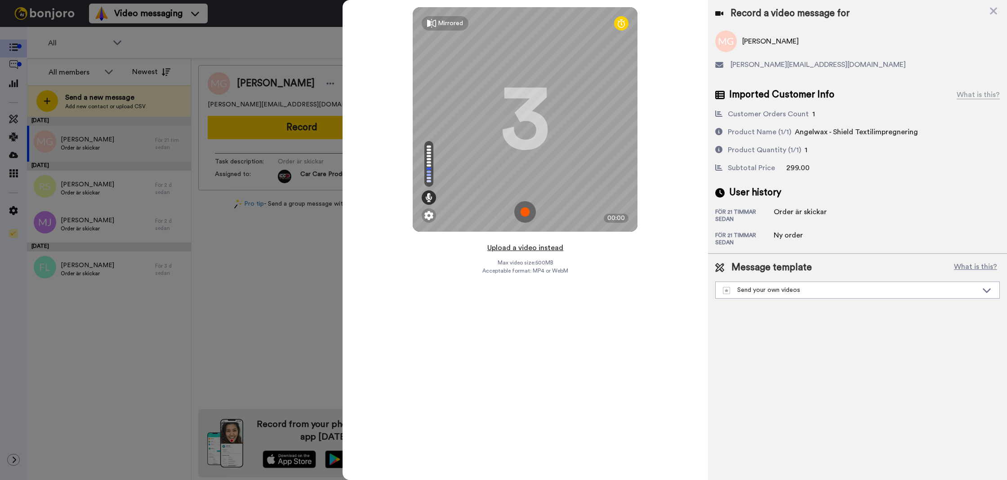
click at [518, 249] on button "Upload a video instead" at bounding box center [524, 248] width 81 height 12
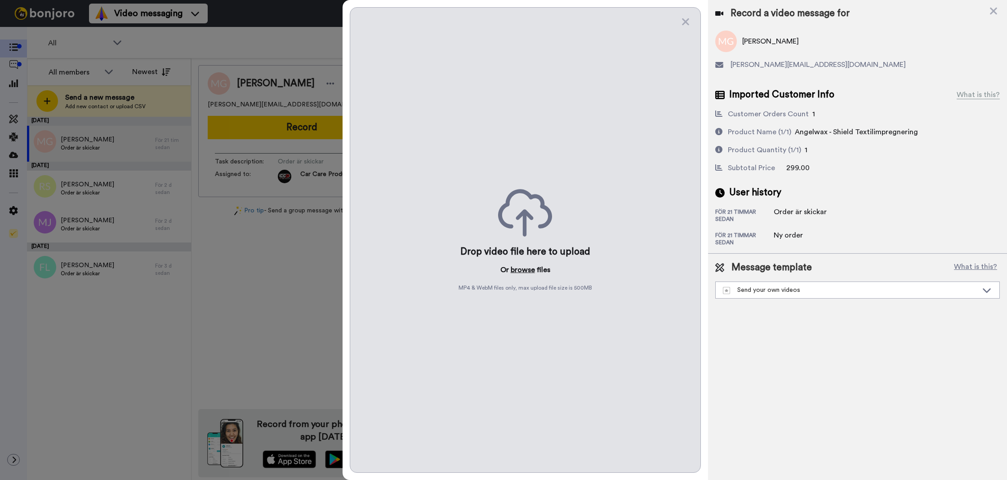
click at [527, 267] on button "browse" at bounding box center [523, 270] width 24 height 11
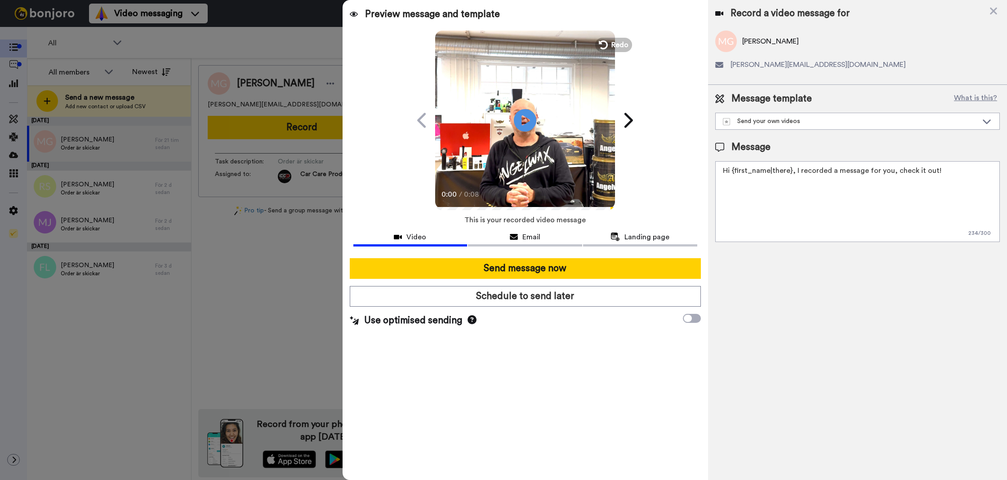
click at [879, 223] on textarea "Hi {first_name|there}, I recorded a message for you, check it out!" at bounding box center [857, 201] width 284 height 81
paste textarea "Tack för att du handlar hos oss! Välkommen åter. Tycker du att Silica Schampo V…"
drag, startPoint x: 879, startPoint y: 223, endPoint x: 885, endPoint y: 175, distance: 48.5
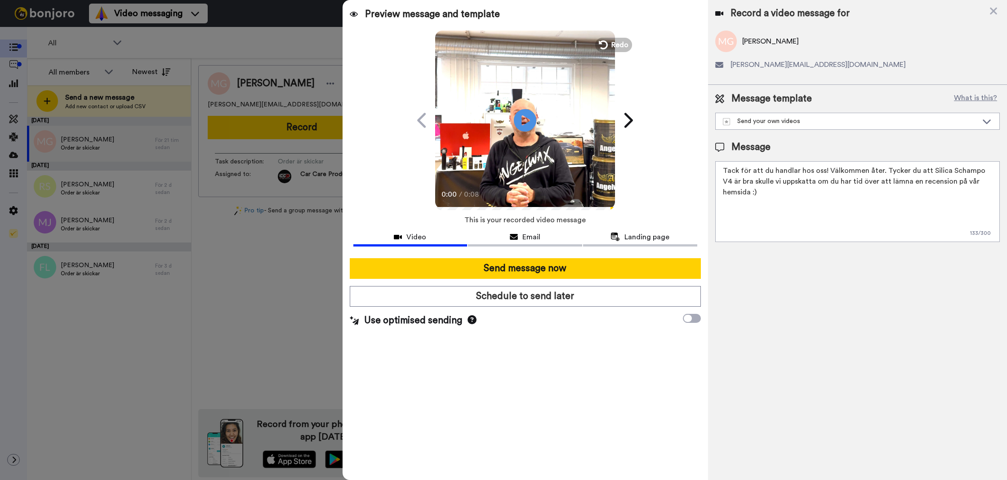
click at [883, 173] on textarea "Tack för att du handlar hos oss! Välkommen åter. Tycker du att Silica Schampo V…" at bounding box center [857, 201] width 284 height 81
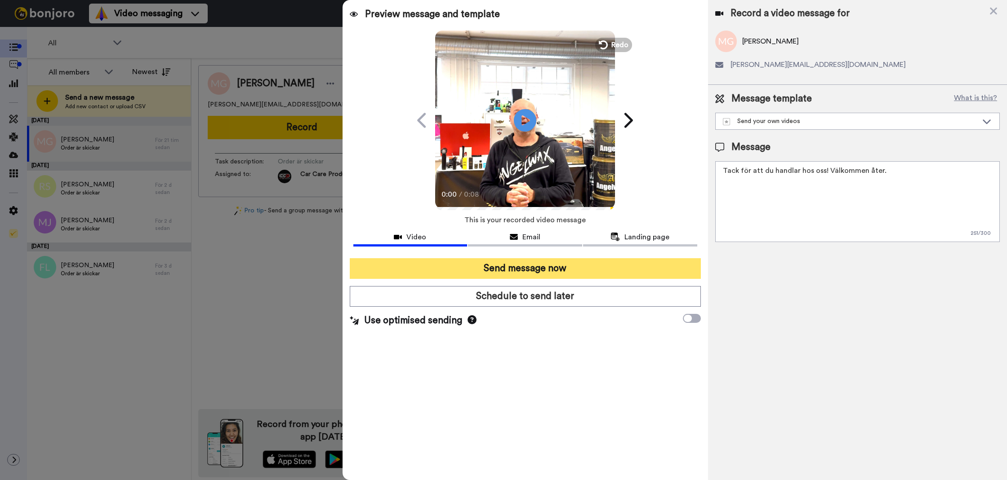
type textarea "Tack för att du handlar hos oss! Välkommen åter."
click at [567, 270] on button "Send message now" at bounding box center [525, 268] width 351 height 21
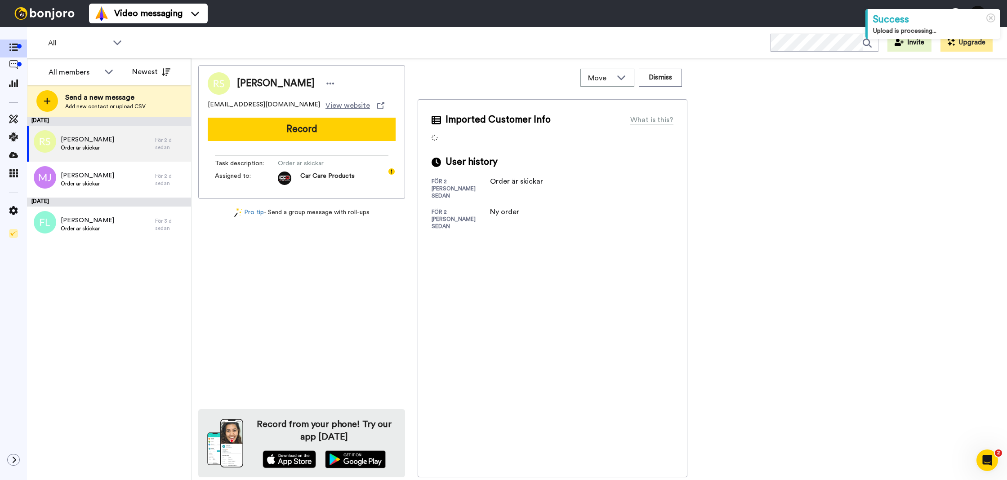
drag, startPoint x: 246, startPoint y: 132, endPoint x: 252, endPoint y: 137, distance: 7.7
click at [246, 132] on button "Record" at bounding box center [302, 129] width 188 height 23
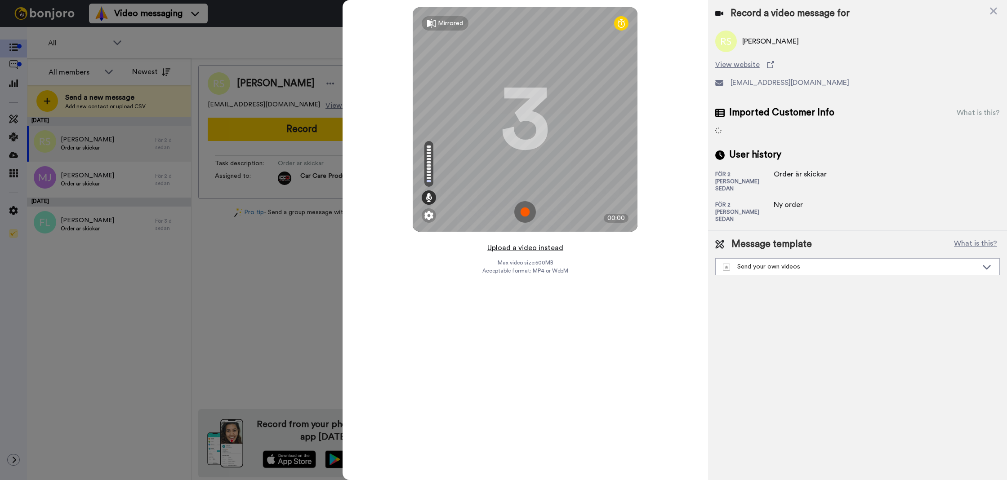
click at [548, 250] on button "Upload a video instead" at bounding box center [524, 248] width 81 height 12
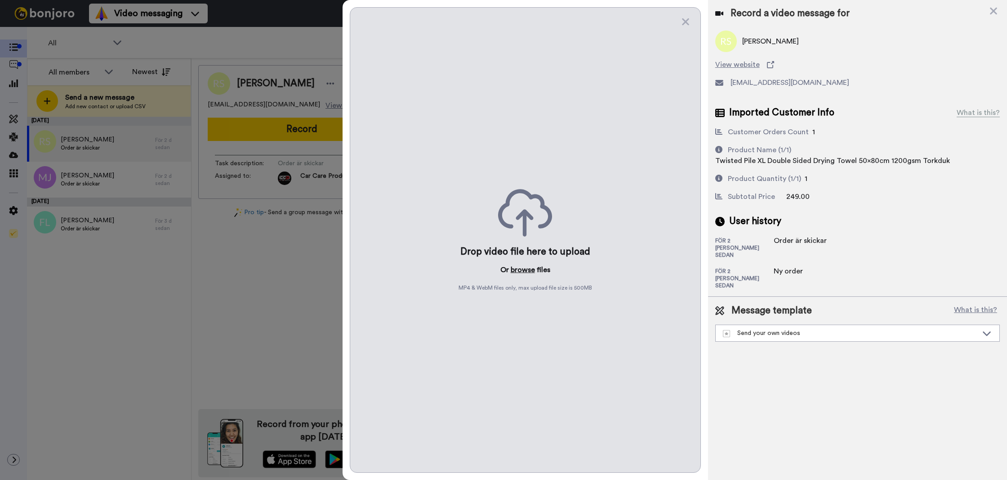
click at [523, 265] on button "browse" at bounding box center [523, 270] width 24 height 11
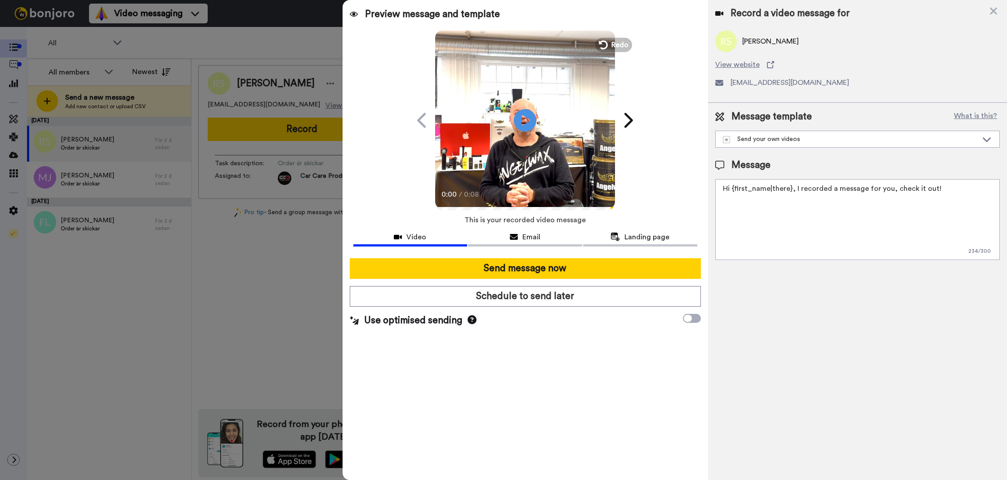
click at [789, 227] on textarea "Hi {first_name|there}, I recorded a message for you, check it out!" at bounding box center [857, 219] width 284 height 81
paste textarea "Tack för att du handlar hos oss! Välkommen åter. Tycker du att Silica Schampo V…"
drag, startPoint x: 786, startPoint y: 238, endPoint x: 875, endPoint y: 207, distance: 94.7
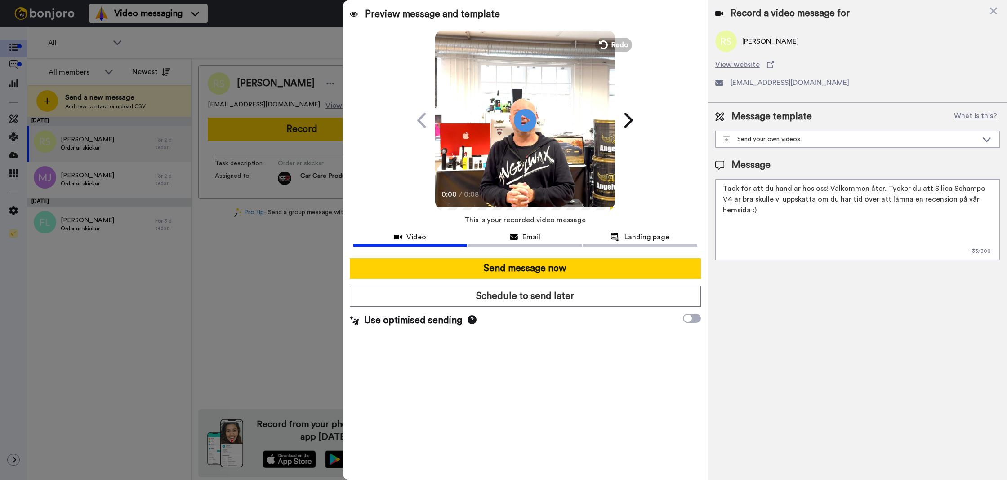
click at [881, 187] on textarea "Tack för att du handlar hos oss! Välkommen åter. Tycker du att Silica Schampo V…" at bounding box center [857, 219] width 284 height 81
type textarea "Tack för att du handlar hos oss! Välkommen åter."
drag, startPoint x: 780, startPoint y: 274, endPoint x: 752, endPoint y: 284, distance: 29.6
click at [778, 275] on div "Record a video message for [PERSON_NAME] View website [EMAIL_ADDRESS][DOMAIN_NA…" at bounding box center [857, 240] width 299 height 480
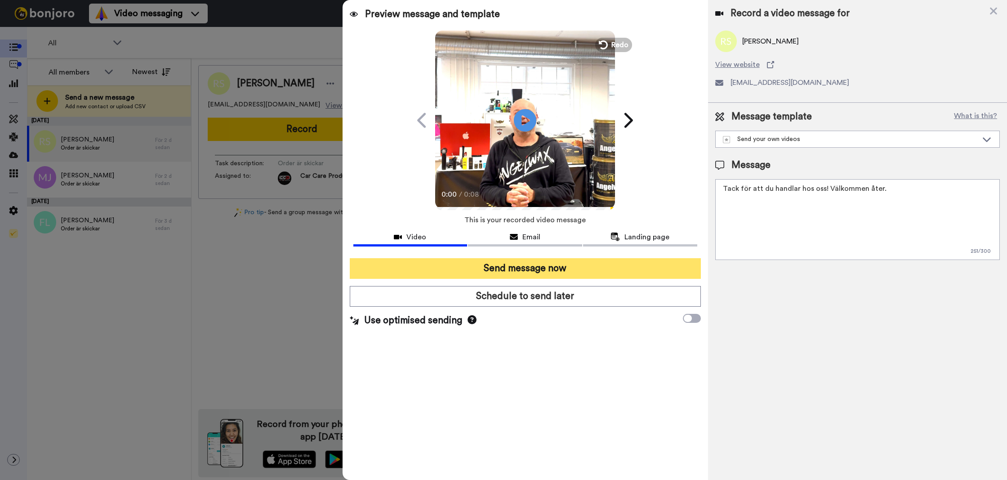
click at [478, 265] on button "Send message now" at bounding box center [525, 268] width 351 height 21
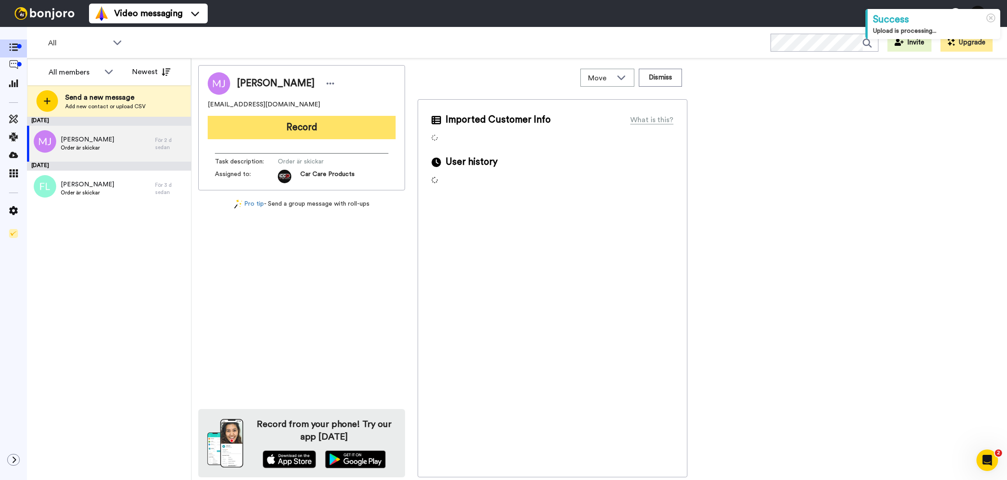
click at [248, 132] on button "Record" at bounding box center [302, 127] width 188 height 23
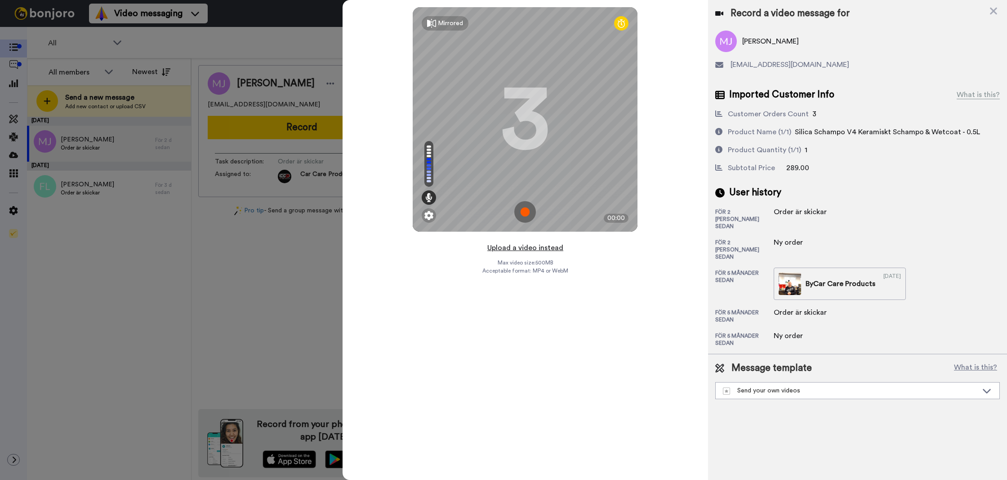
click at [494, 246] on button "Upload a video instead" at bounding box center [524, 248] width 81 height 12
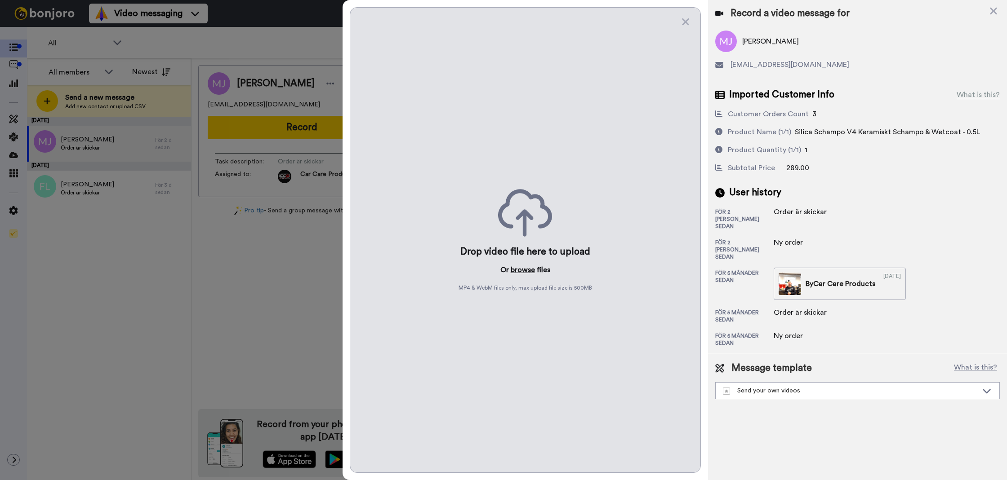
click at [515, 267] on button "browse" at bounding box center [523, 270] width 24 height 11
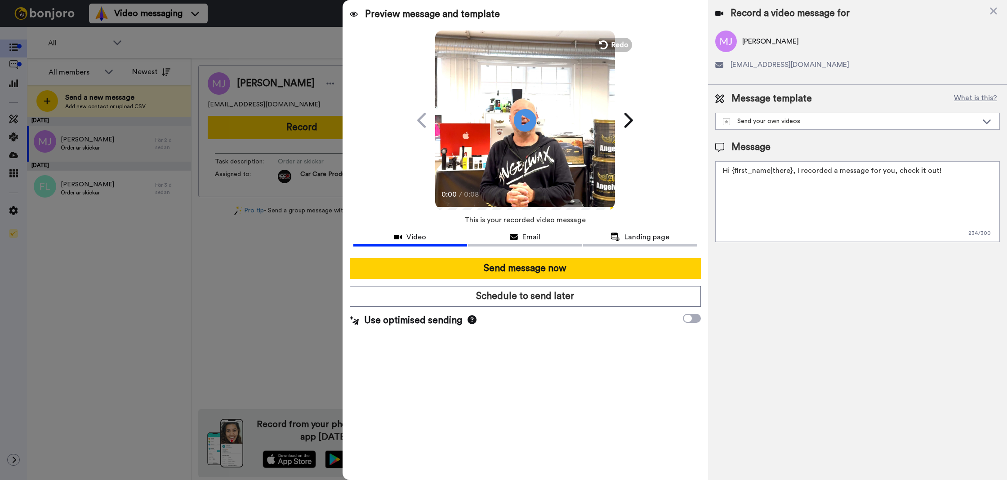
click at [853, 187] on textarea "Hi {first_name|there}, I recorded a message for you, check it out!" at bounding box center [857, 201] width 284 height 81
paste textarea "Tack för att du handlar hos oss! Välkommen åter. Tycker du att Silica Schampo V…"
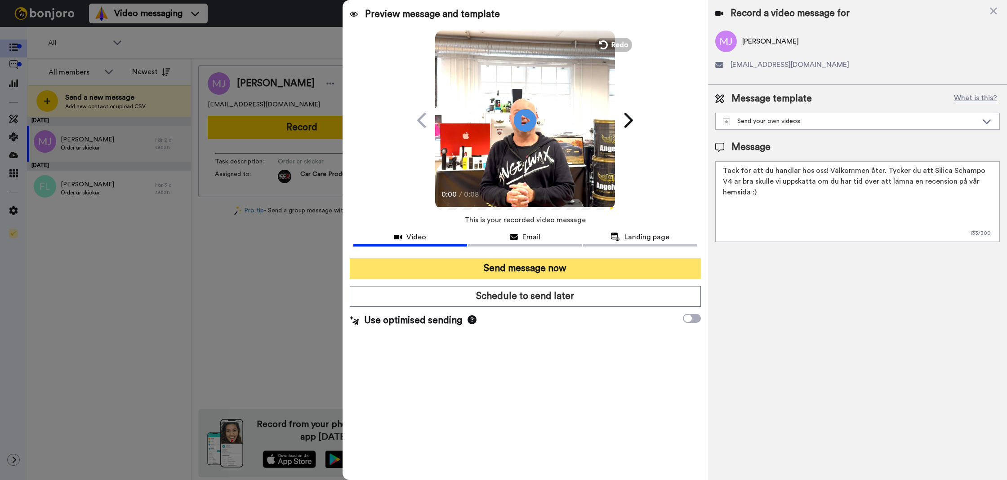
type textarea "Tack för att du handlar hos oss! Välkommen åter. Tycker du att Silica Schampo V…"
click at [626, 276] on button "Send message now" at bounding box center [525, 268] width 351 height 21
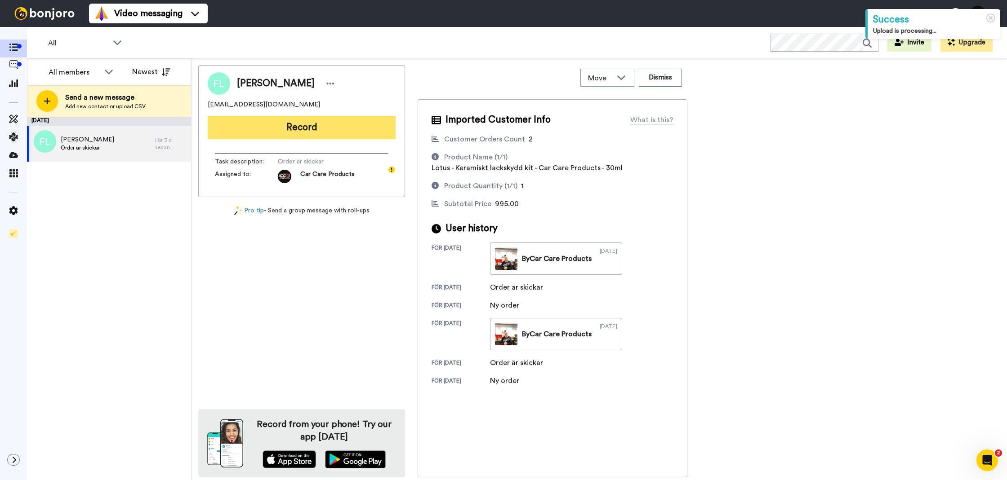
click at [293, 134] on button "Record" at bounding box center [302, 127] width 188 height 23
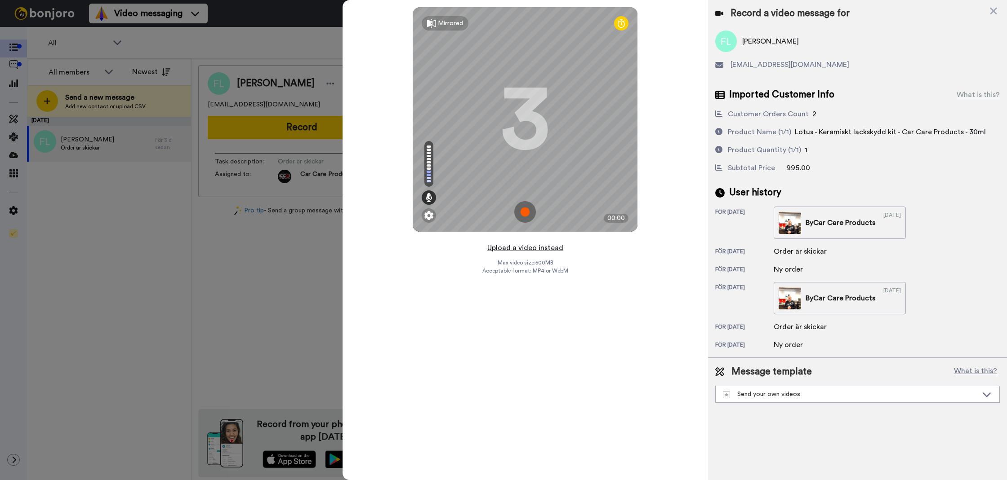
click at [505, 247] on button "Upload a video instead" at bounding box center [524, 248] width 81 height 12
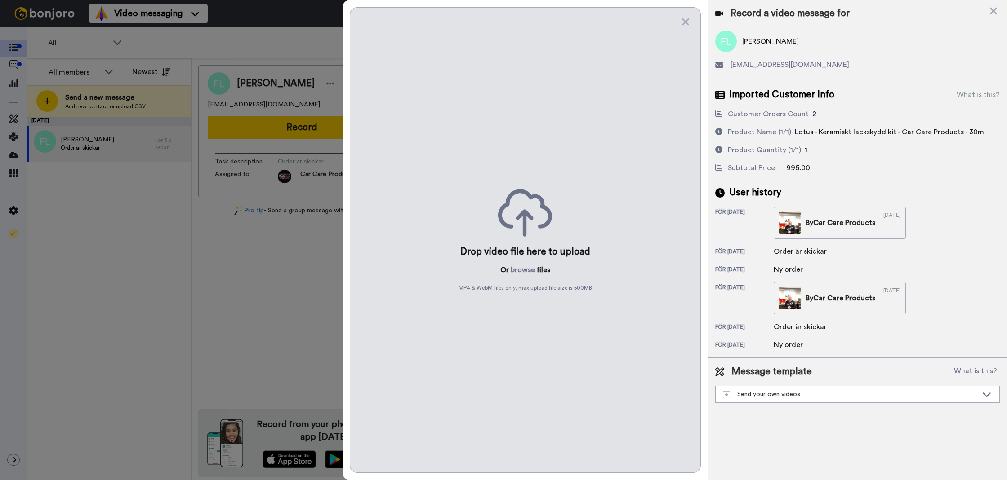
click at [524, 257] on div "Drop video file here to upload" at bounding box center [525, 252] width 130 height 13
click at [520, 266] on button "browse" at bounding box center [523, 270] width 24 height 11
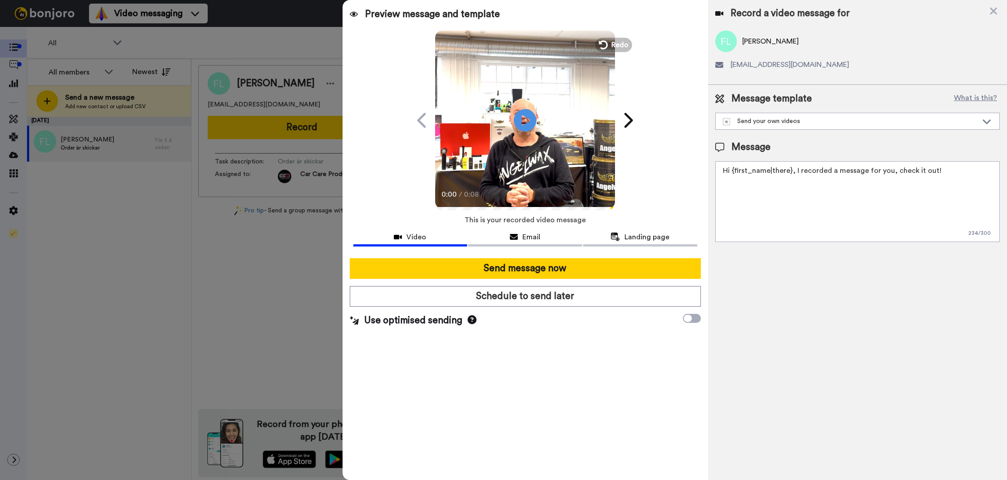
click at [769, 200] on textarea "Hi {first_name|there}, I recorded a message for you, check it out!" at bounding box center [857, 201] width 284 height 81
paste textarea "Tack för att du handlar hos oss! Välkommen åter. Tycker du att Silica Schampo V…"
drag, startPoint x: 825, startPoint y: 209, endPoint x: 889, endPoint y: 171, distance: 73.9
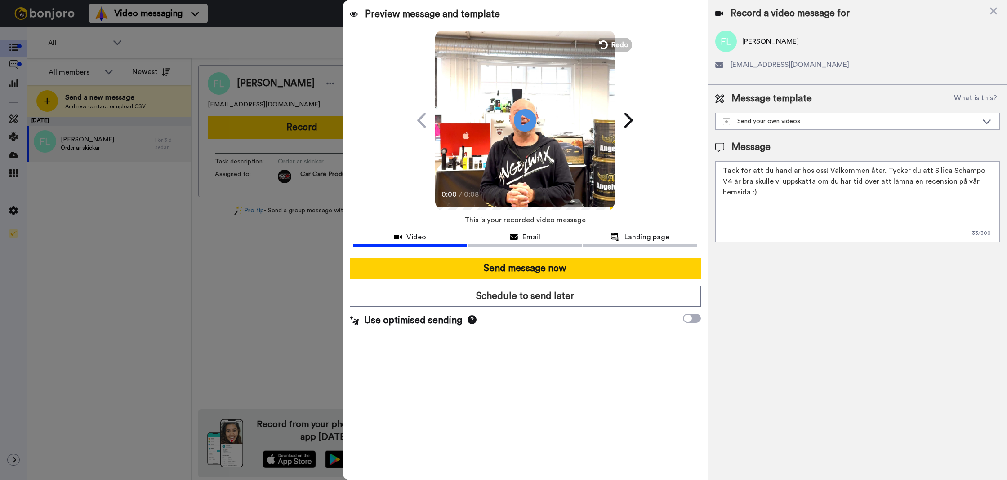
click at [889, 171] on textarea "Tack för att du handlar hos oss! Välkommen åter. Tycker du att Silica Schampo V…" at bounding box center [857, 201] width 284 height 81
type textarea "Tack för att du handlar hos oss! Välkommen åter."
click at [812, 298] on div "Record a video message for Fredrik Lindefjord xt.fredde@gmail.com Message templ…" at bounding box center [857, 240] width 299 height 480
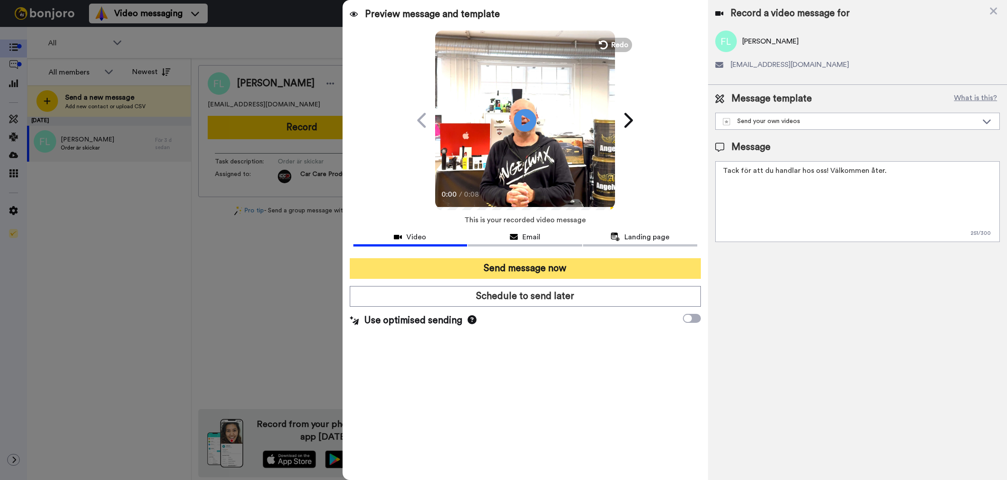
click at [598, 267] on button "Send message now" at bounding box center [525, 268] width 351 height 21
